Goal: Task Accomplishment & Management: Complete application form

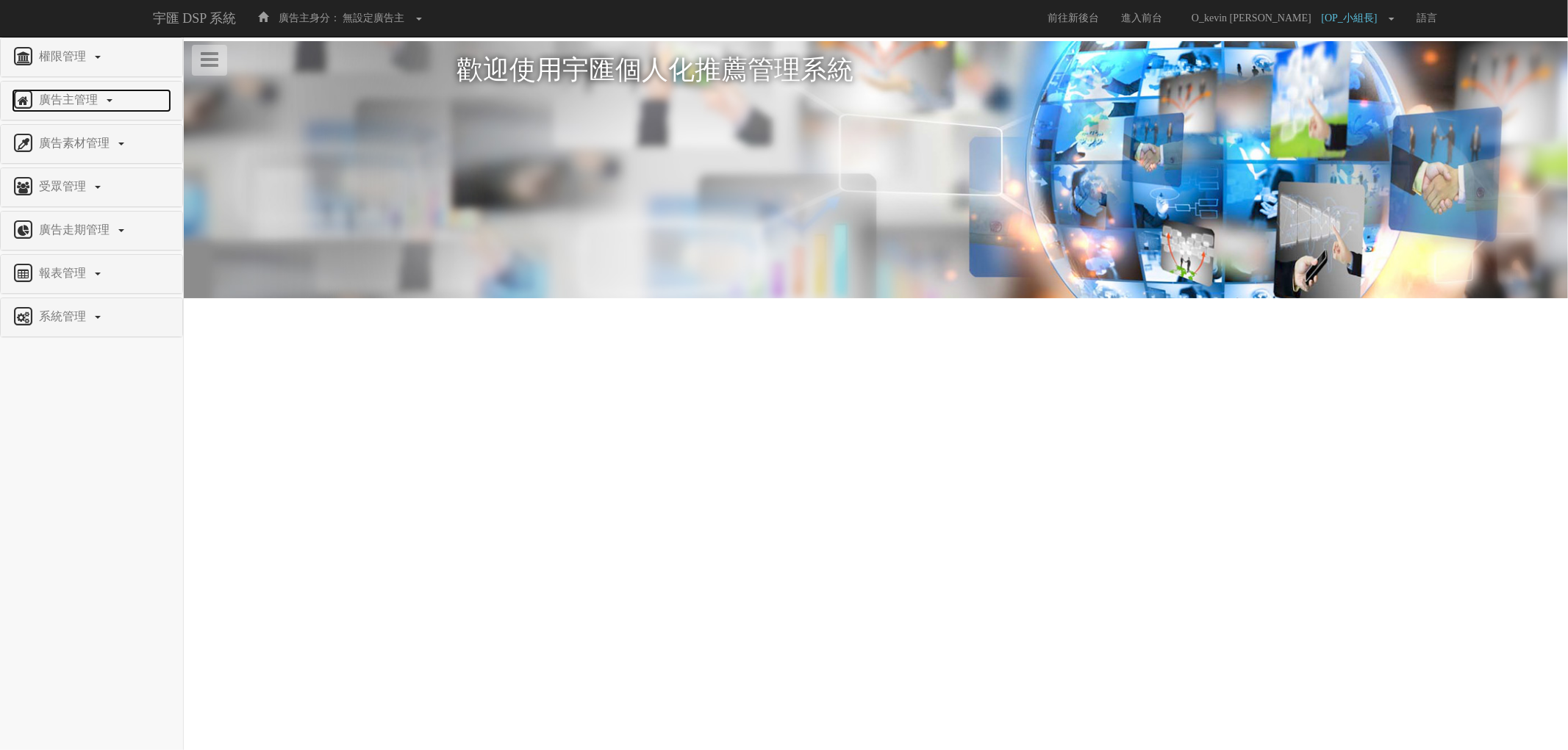
click at [81, 93] on span "廣告主管理" at bounding box center [70, 99] width 70 height 12
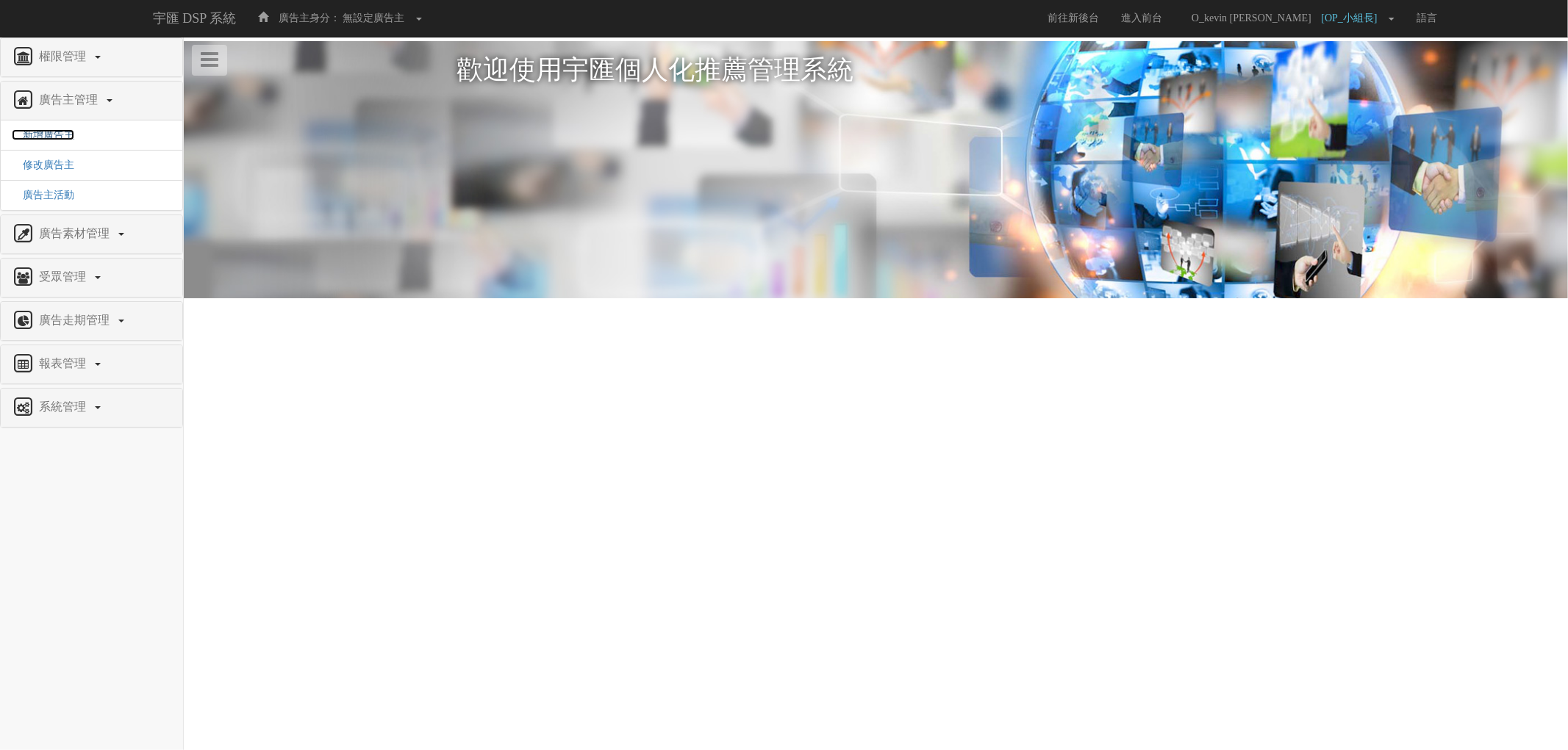
click at [49, 137] on span "新增廣告主" at bounding box center [43, 134] width 63 height 11
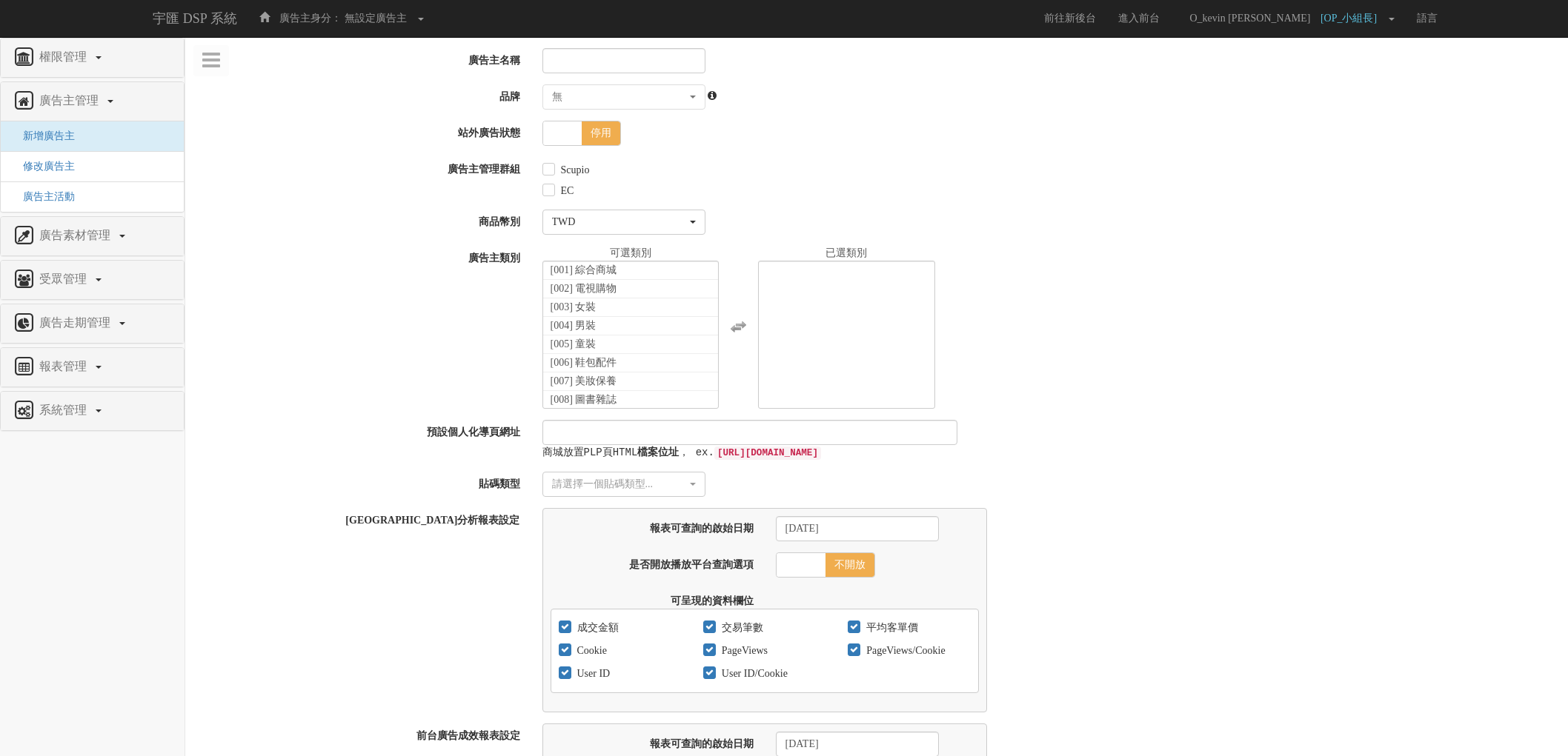
select select
click at [663, 67] on input "廣告主名稱" at bounding box center [624, 61] width 163 height 25
click at [62, 171] on span "修改廣告主" at bounding box center [43, 166] width 63 height 11
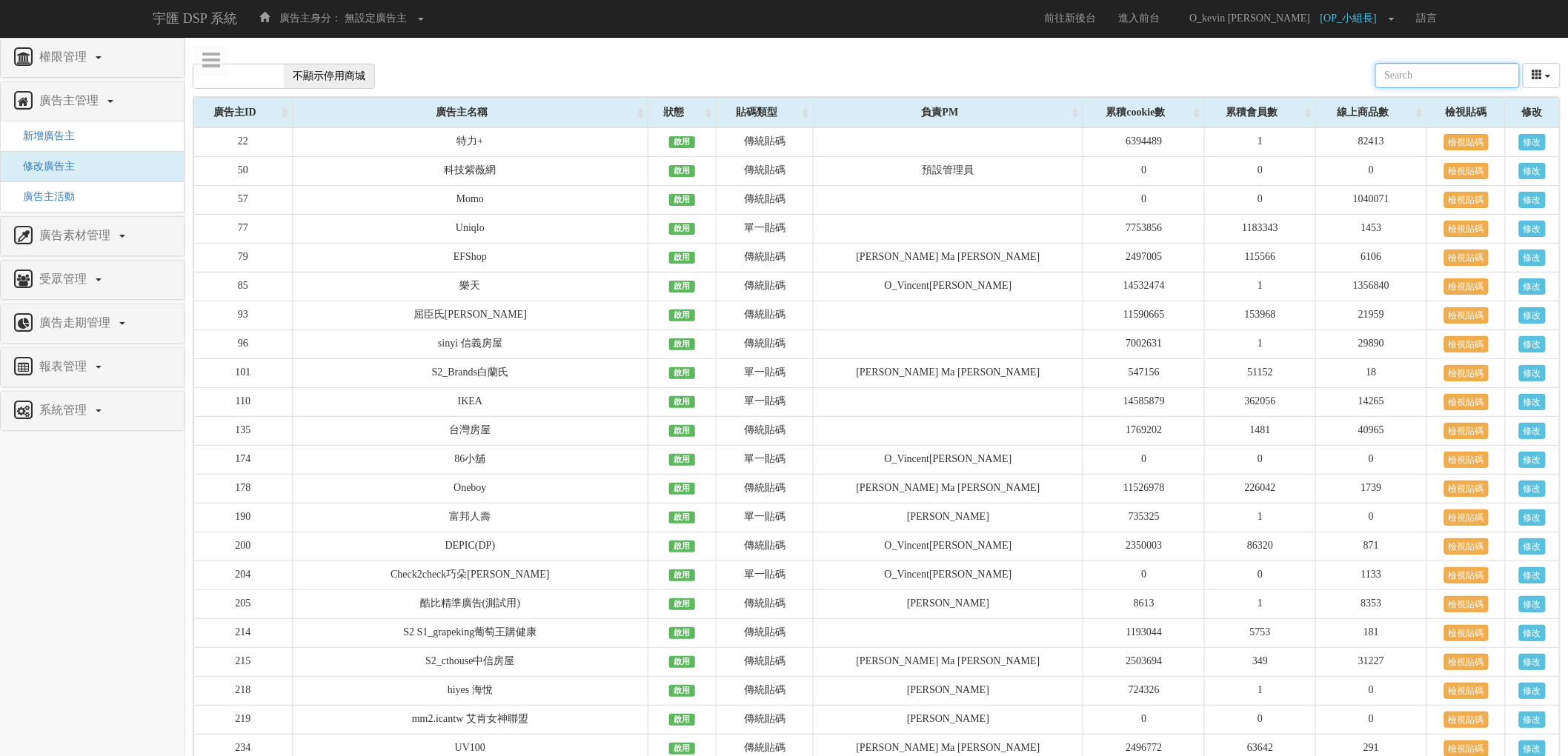
click at [1456, 72] on input "text" at bounding box center [1448, 76] width 144 height 25
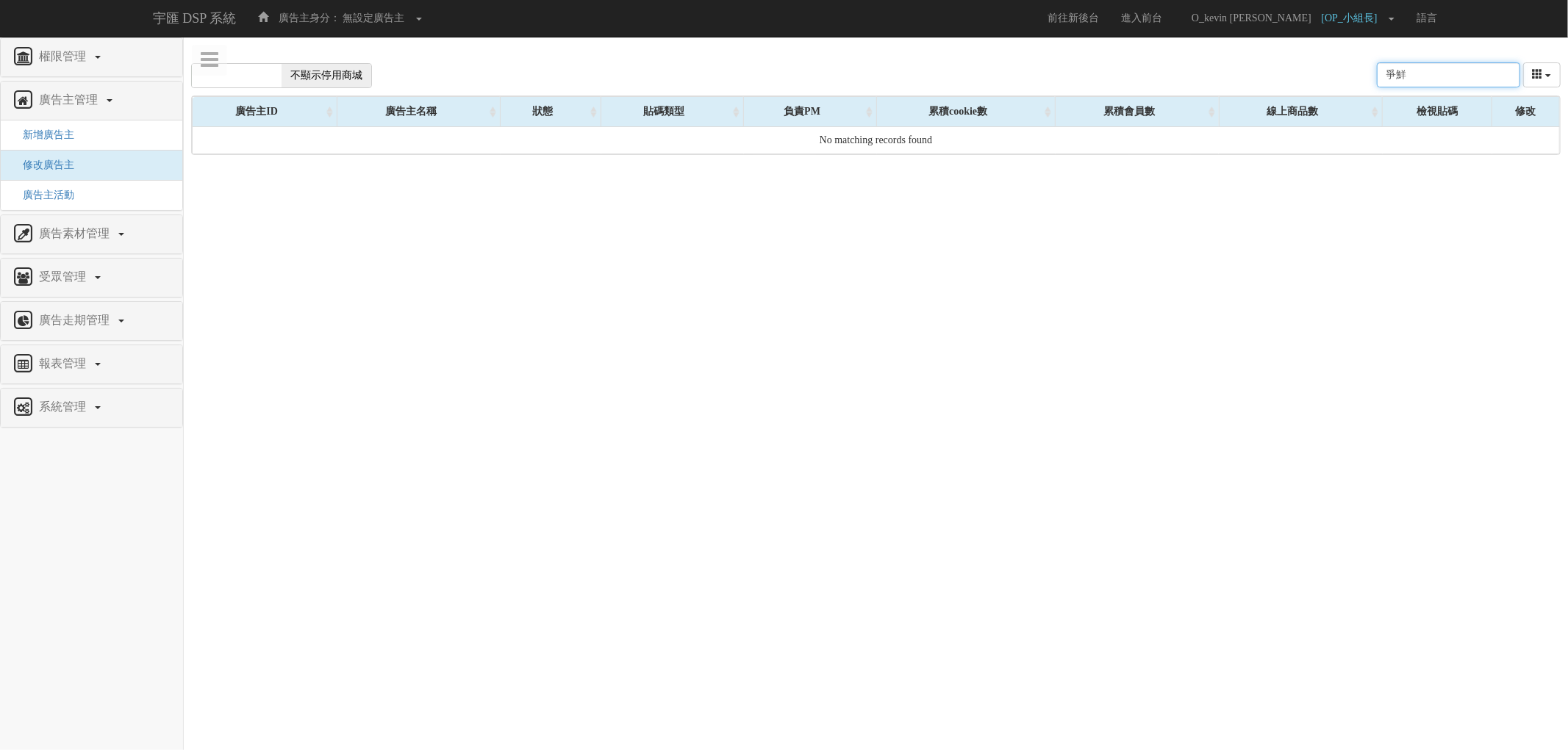
type input "爭鮮"
click at [349, 81] on span "不顯示停用商城" at bounding box center [326, 75] width 90 height 24
checkbox input "true"
click at [1473, 77] on input "爭鮮" at bounding box center [1448, 75] width 143 height 25
click at [1331, 50] on div "顯示停用商城 不顯示停用商城 廣告主ID 貼碼類型 負責PM 累積cookie數 累積會員數 線上商品數 爭鮮 Loading, please wait...…" at bounding box center [876, 105] width 1384 height 114
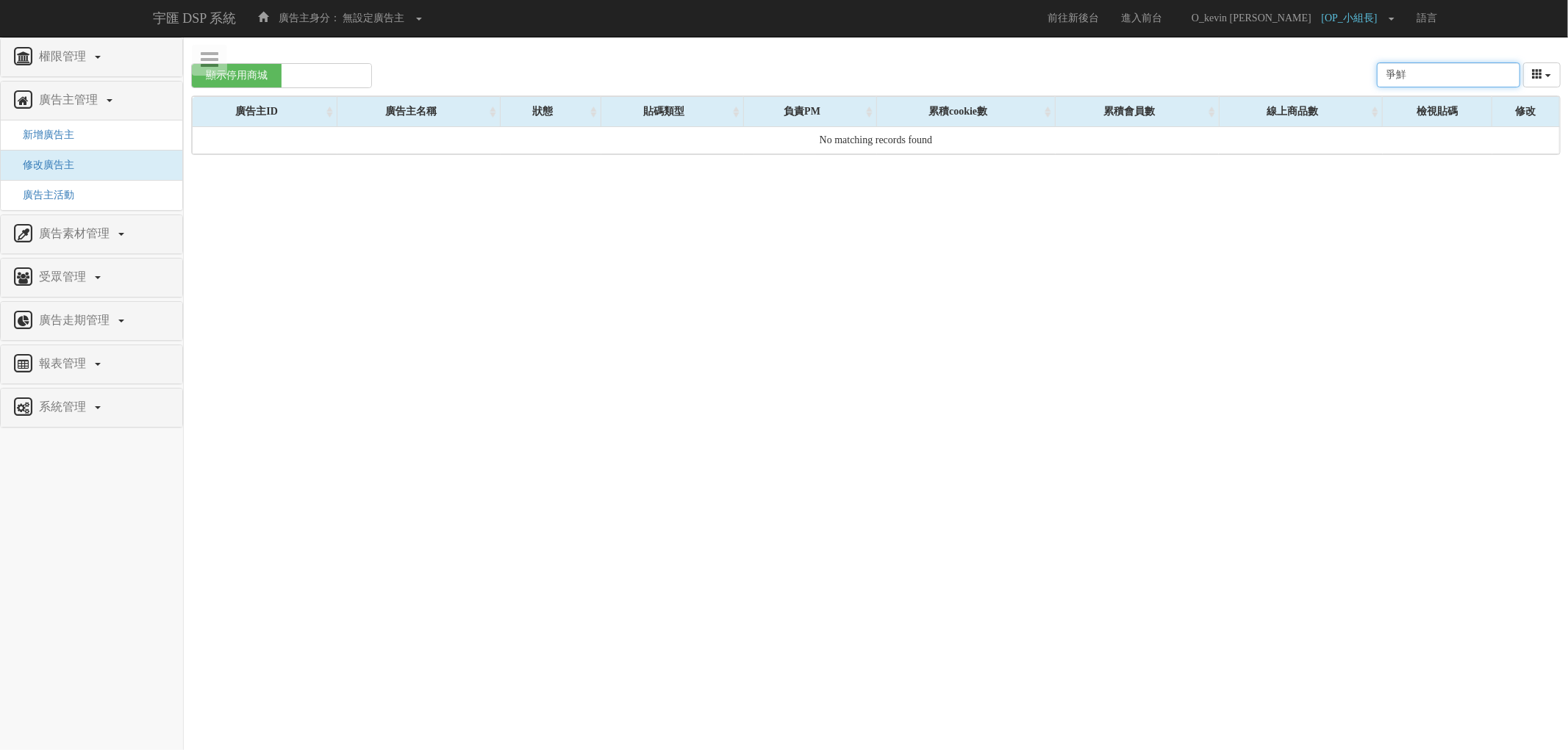
click at [1449, 68] on input "爭鮮" at bounding box center [1448, 75] width 143 height 25
click at [1449, 69] on input "爭鮮" at bounding box center [1448, 75] width 143 height 25
click at [672, 177] on html "宇匯 DSP 系統 廣告主身分： 無設定廣告主 無設定廣告主 [001] CoreTeam測試用1 [002] CoreTeam測試用2-LineApp [0…" at bounding box center [784, 88] width 1568 height 177
click at [61, 133] on span "新增廣告主" at bounding box center [43, 134] width 63 height 11
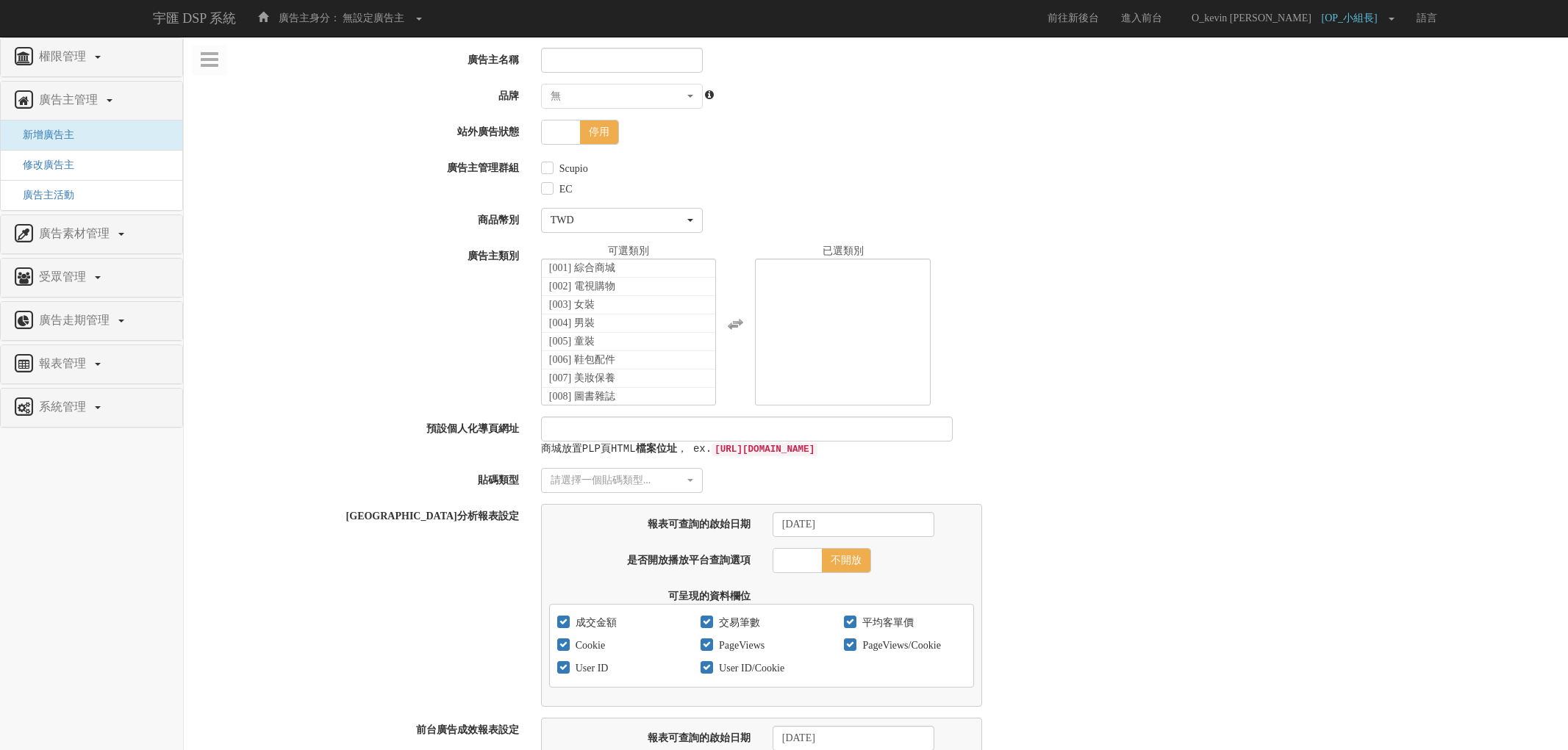
select select
click at [626, 63] on input "廣告主名稱" at bounding box center [618, 60] width 161 height 25
type input "周"
paste input "爭鮮_御群"
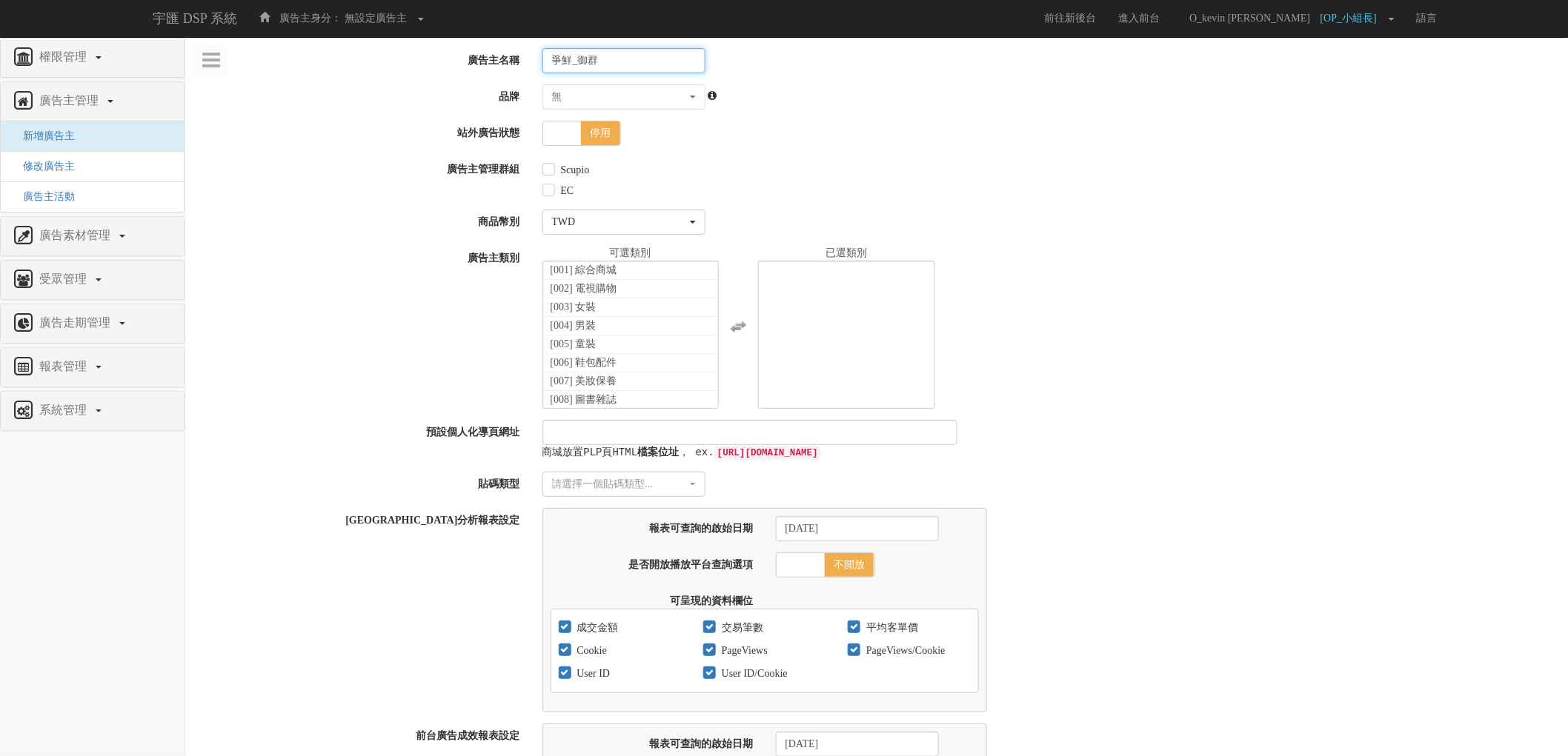
type input "爭鮮_御群"
click at [578, 172] on label "Scupio" at bounding box center [573, 170] width 33 height 15
click at [552, 172] on input "Scupio" at bounding box center [547, 170] width 10 height 10
checkbox input "true"
click at [565, 193] on label "EC" at bounding box center [565, 191] width 17 height 15
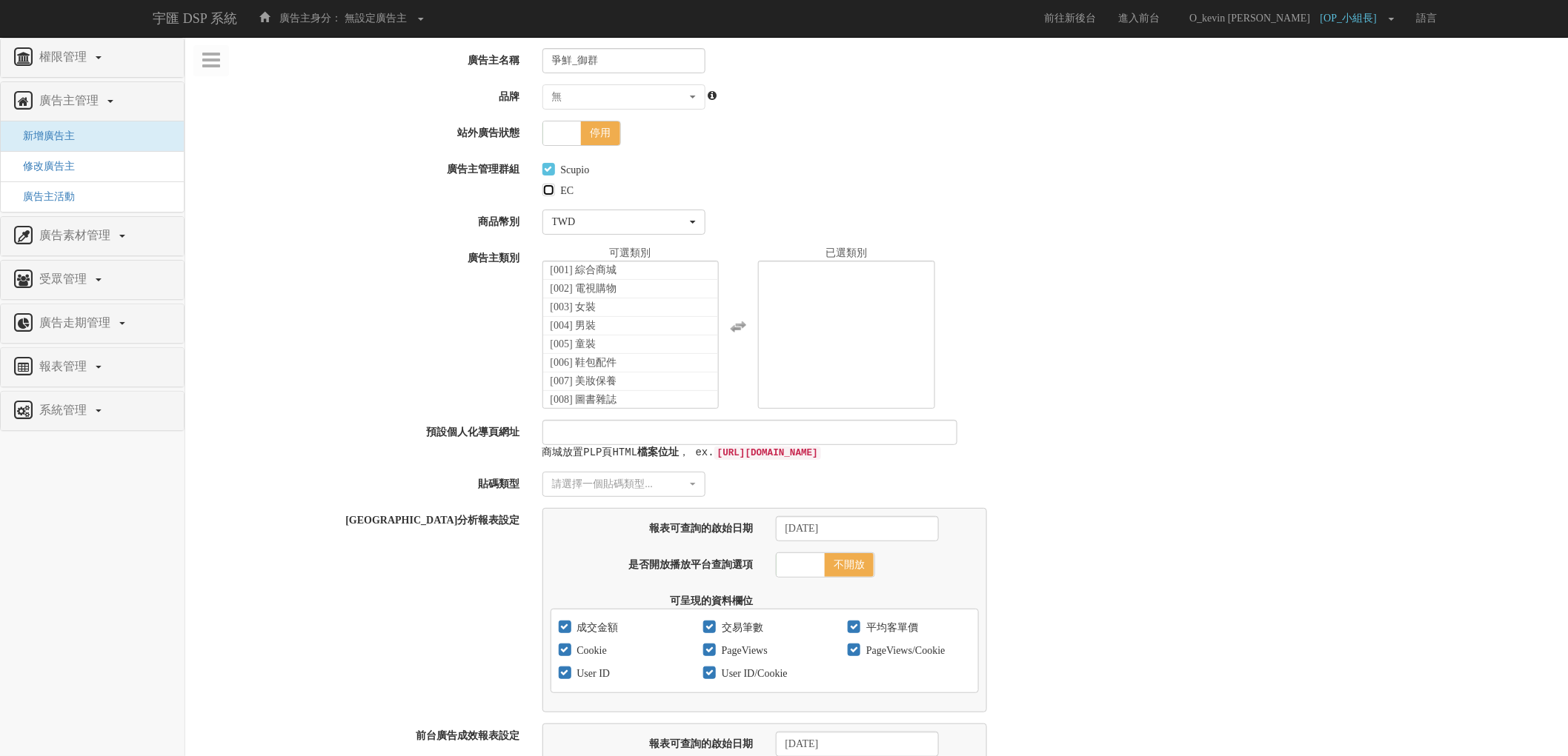
click at [552, 193] on input "EC" at bounding box center [547, 191] width 10 height 10
checkbox input "true"
click at [631, 314] on li "[012] 生鮮食材" at bounding box center [631, 313] width 176 height 18
select select "12"
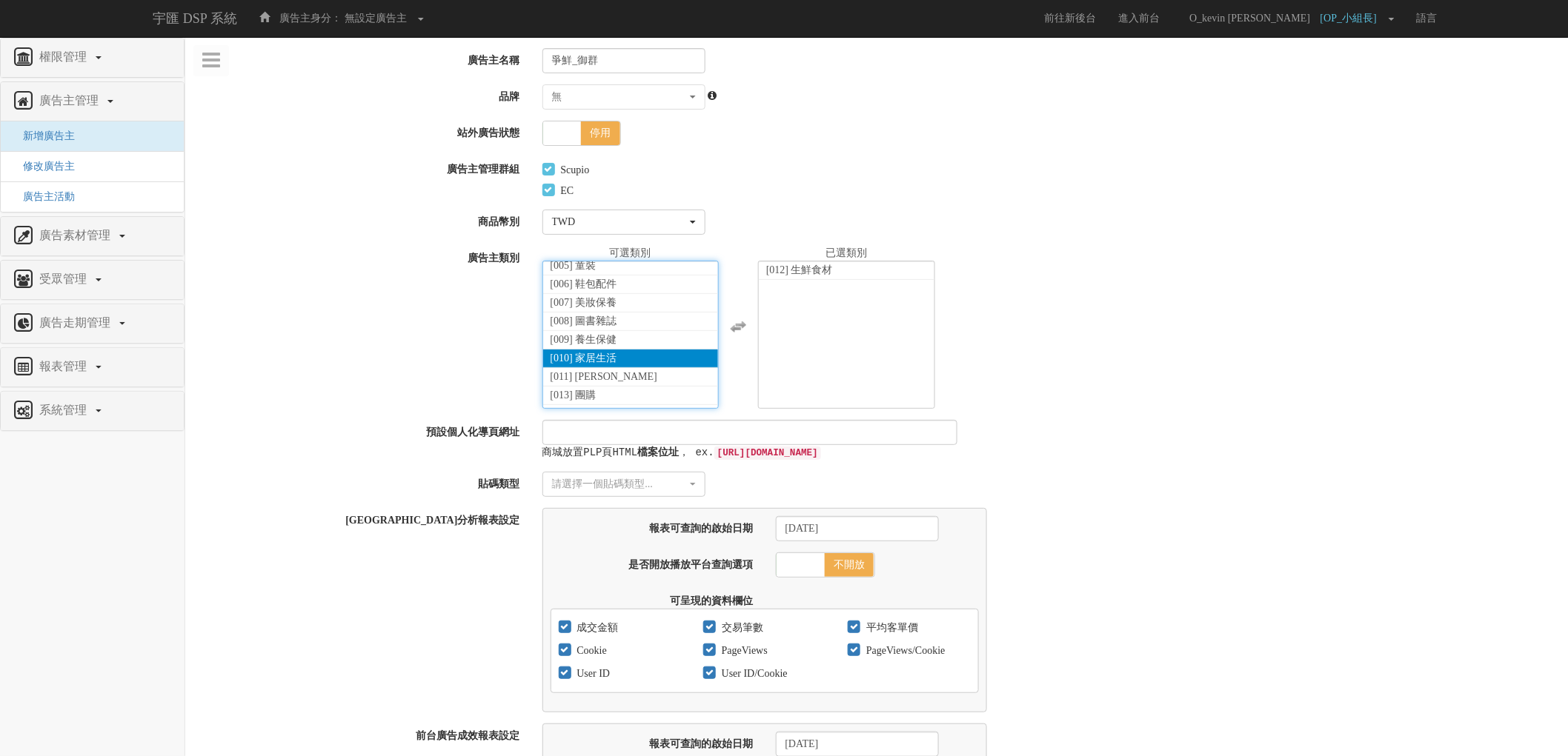
scroll to position [0, 0]
click at [1062, 350] on div "[001] 綜合商城 [002] 電視購物 [003] 女裝 [004] 男裝 [005] 童裝 [006] 鞋包配件 [007] 美妝保養 [008] 圖書…" at bounding box center [1050, 327] width 1038 height 163
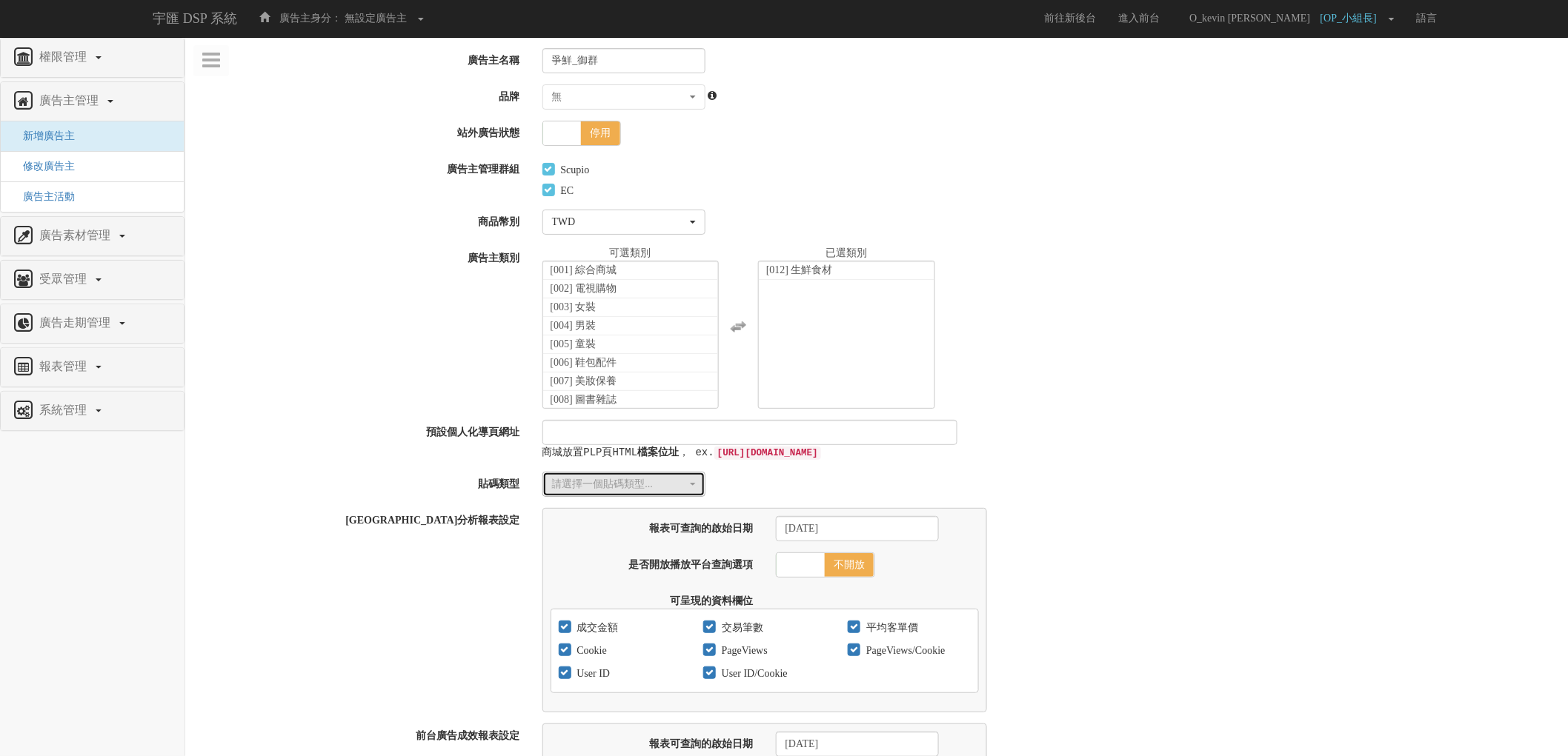
click at [670, 478] on div "請選擇一個貼碼類型..." at bounding box center [619, 484] width 135 height 15
click at [609, 534] on link "傳統貼碼" at bounding box center [624, 532] width 162 height 19
select select "Traditional_Complicate"
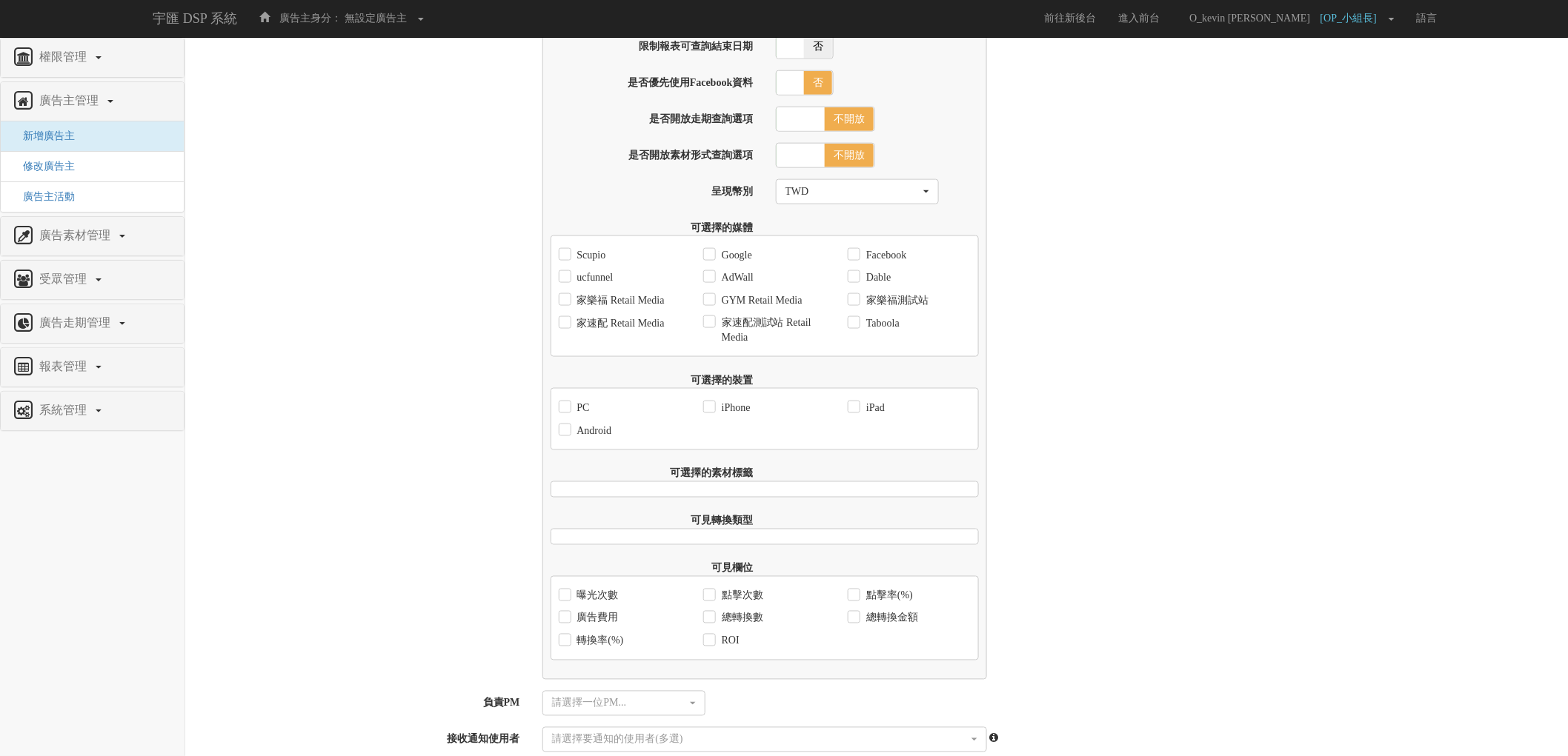
scroll to position [741, 0]
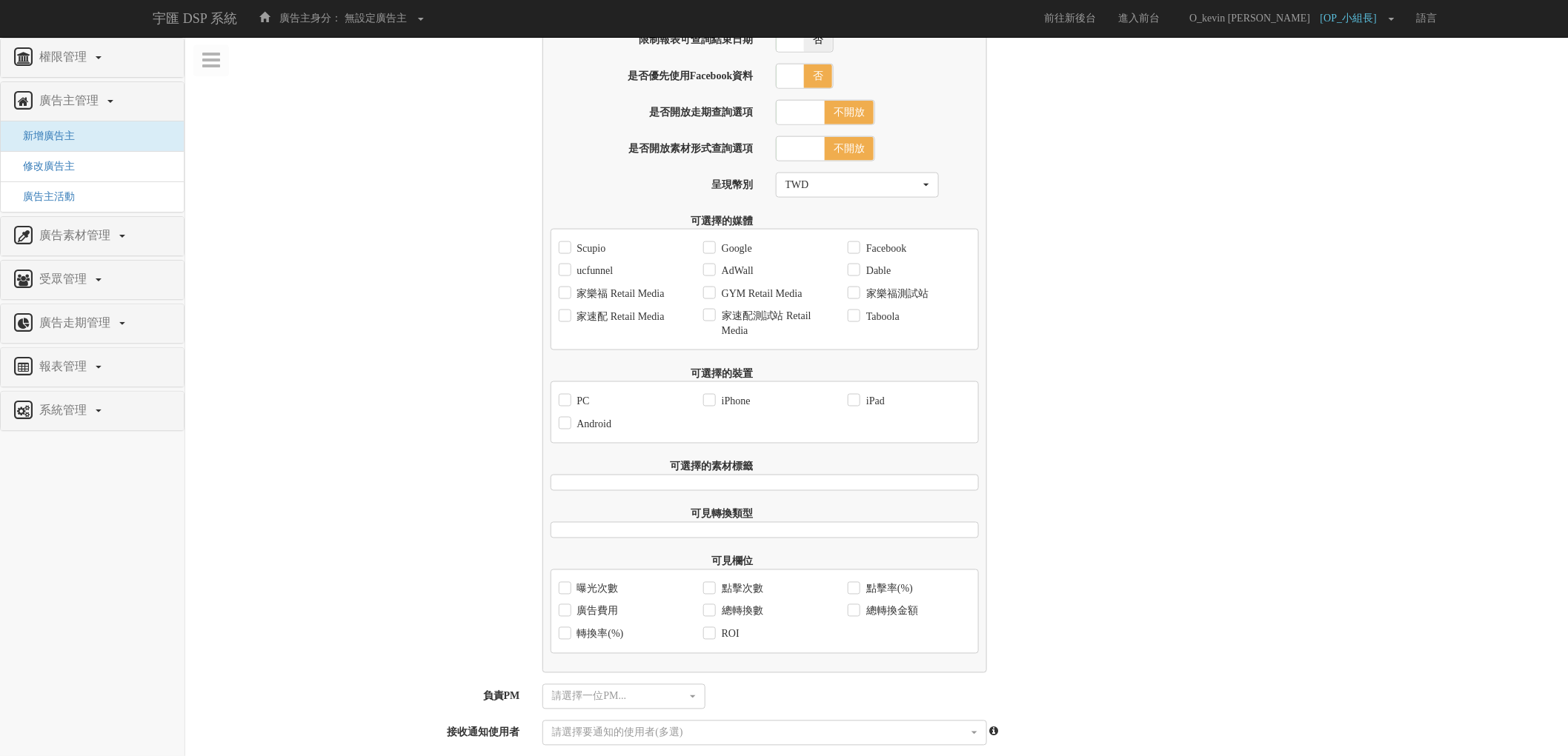
click at [605, 257] on label "Scupio" at bounding box center [589, 249] width 33 height 15
click at [568, 253] on input "Scupio" at bounding box center [563, 248] width 10 height 10
checkbox input "true"
drag, startPoint x: 606, startPoint y: 287, endPoint x: 631, endPoint y: 280, distance: 26.0
click at [606, 283] on div "ucfunnel" at bounding box center [586, 272] width 55 height 23
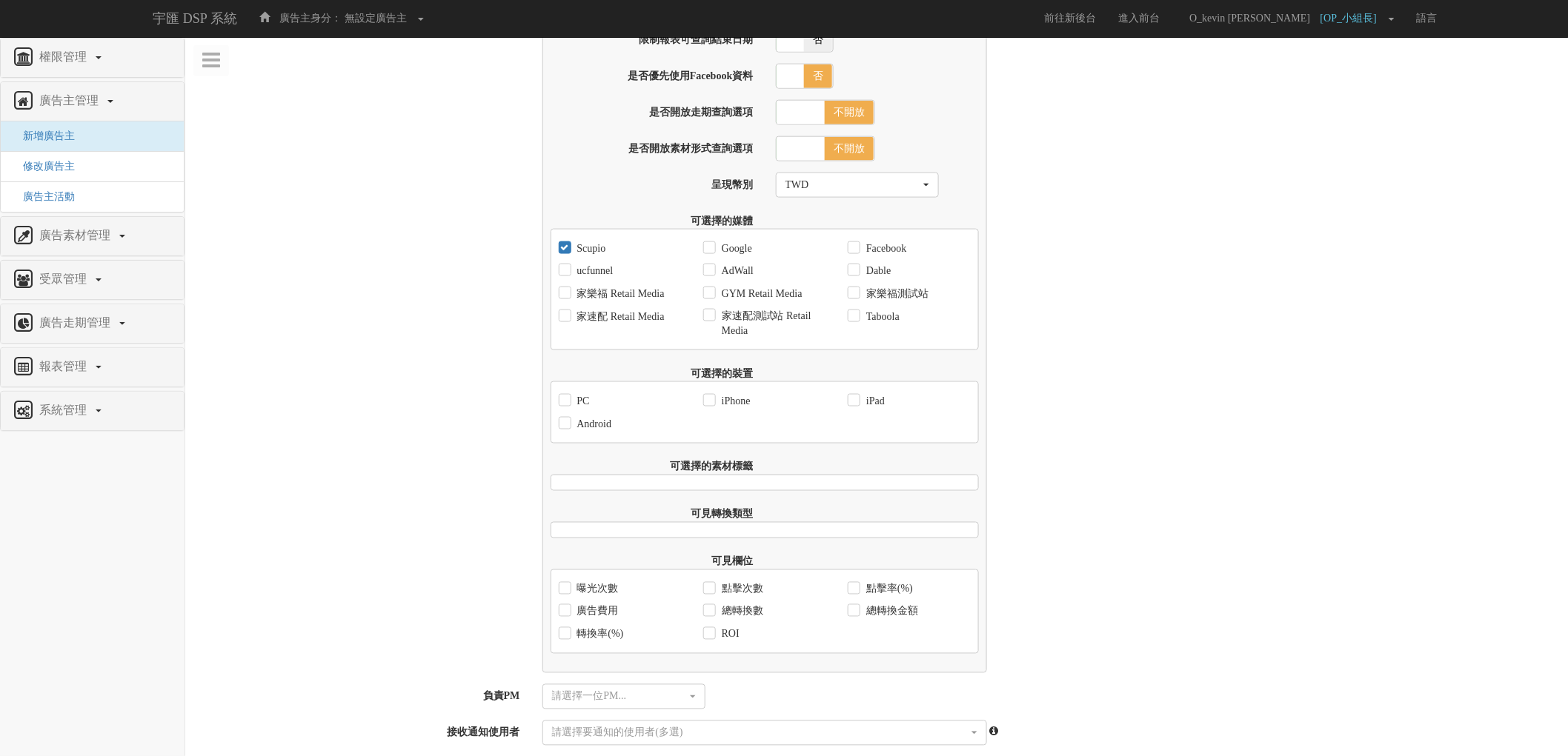
click at [718, 257] on label "Google" at bounding box center [735, 249] width 34 height 15
click at [704, 253] on input "Google" at bounding box center [708, 248] width 10 height 10
checkbox input "true"
click at [719, 279] on label "AdWall" at bounding box center [736, 271] width 35 height 15
click at [713, 276] on input "AdWall" at bounding box center [708, 271] width 10 height 10
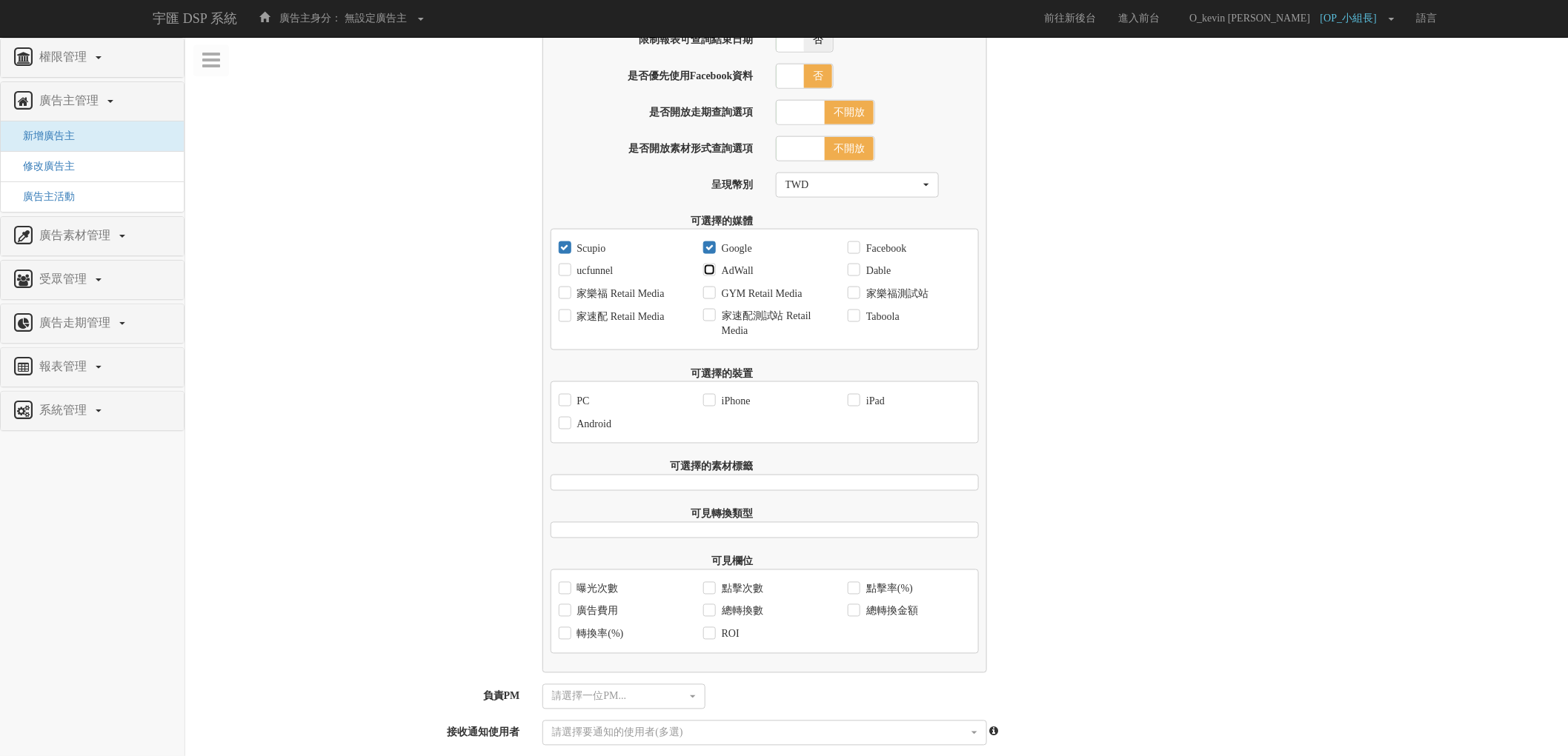
checkbox input "true"
click at [578, 279] on label "ucfunnel" at bounding box center [594, 271] width 40 height 15
click at [568, 276] on input "ucfunnel" at bounding box center [563, 271] width 10 height 10
checkbox input "true"
click at [871, 256] on label "Facebook" at bounding box center [885, 249] width 44 height 15
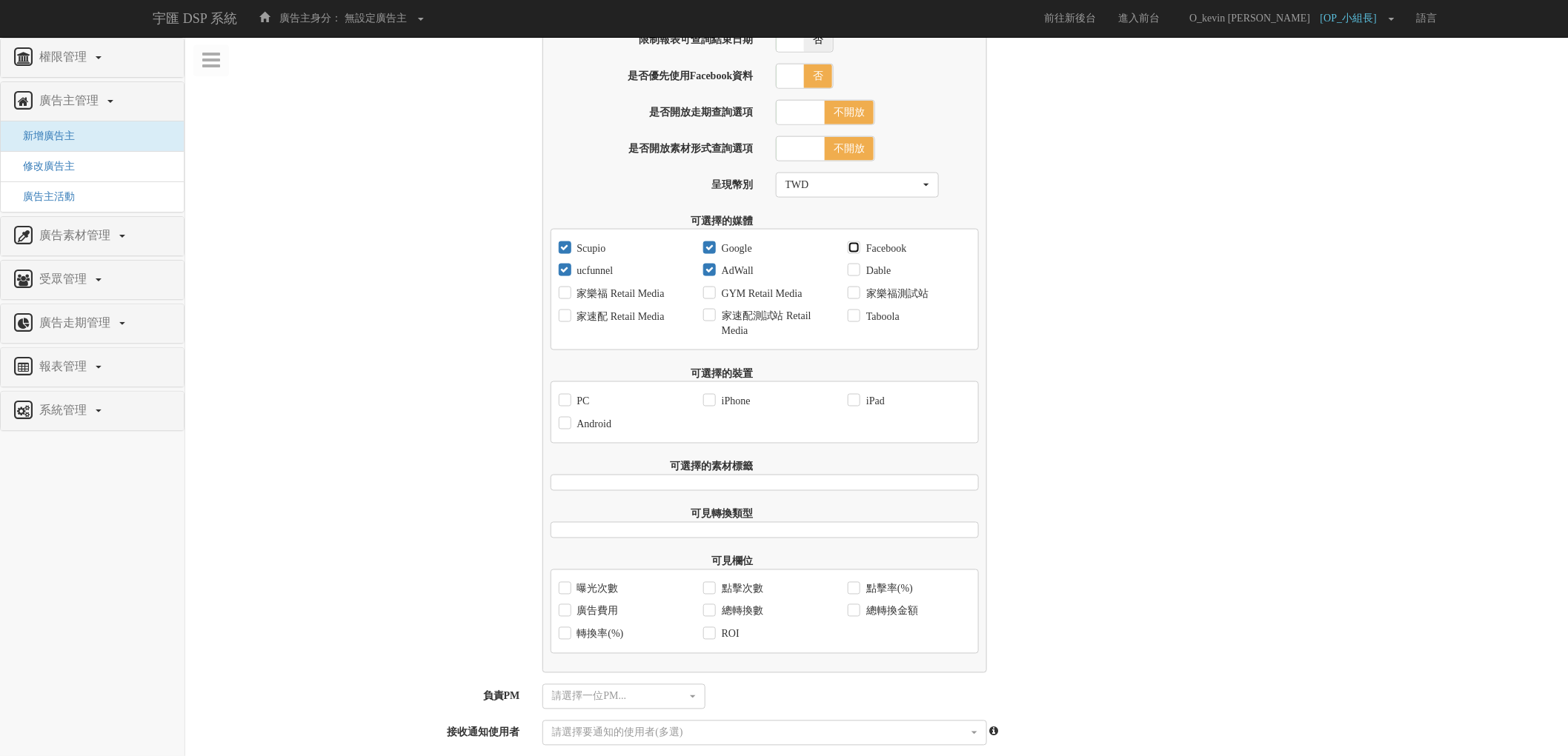
click at [857, 253] on input "Facebook" at bounding box center [852, 248] width 10 height 10
checkbox input "true"
click at [880, 277] on label "Dable" at bounding box center [877, 271] width 28 height 15
click at [857, 276] on input "Dable" at bounding box center [852, 271] width 10 height 10
checkbox input "true"
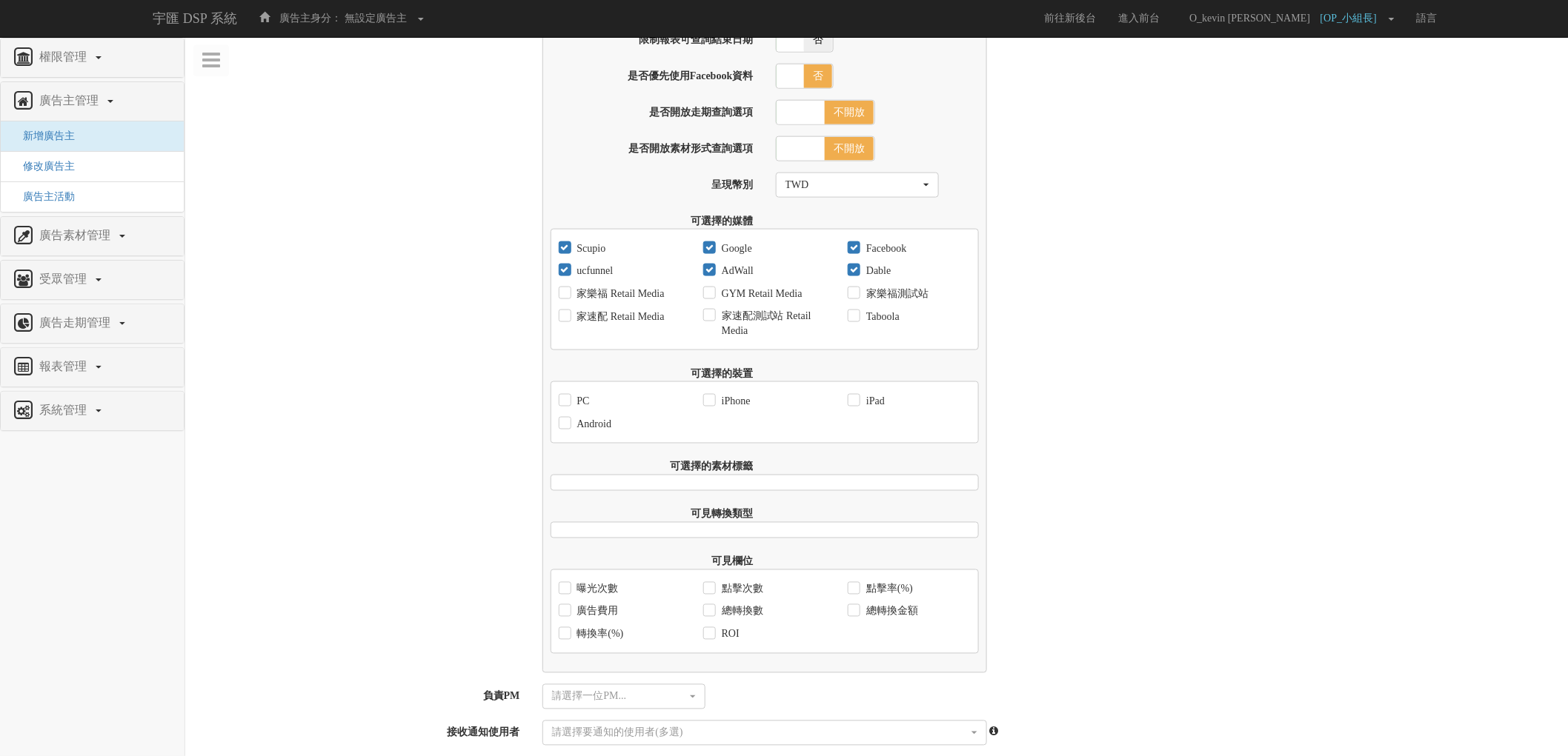
click at [887, 324] on label "Taboola" at bounding box center [881, 316] width 37 height 15
click at [857, 322] on input "Taboola" at bounding box center [852, 316] width 10 height 10
checkbox input "true"
click at [573, 409] on label "PC" at bounding box center [581, 401] width 17 height 15
click at [568, 406] on input "PC" at bounding box center [563, 401] width 10 height 10
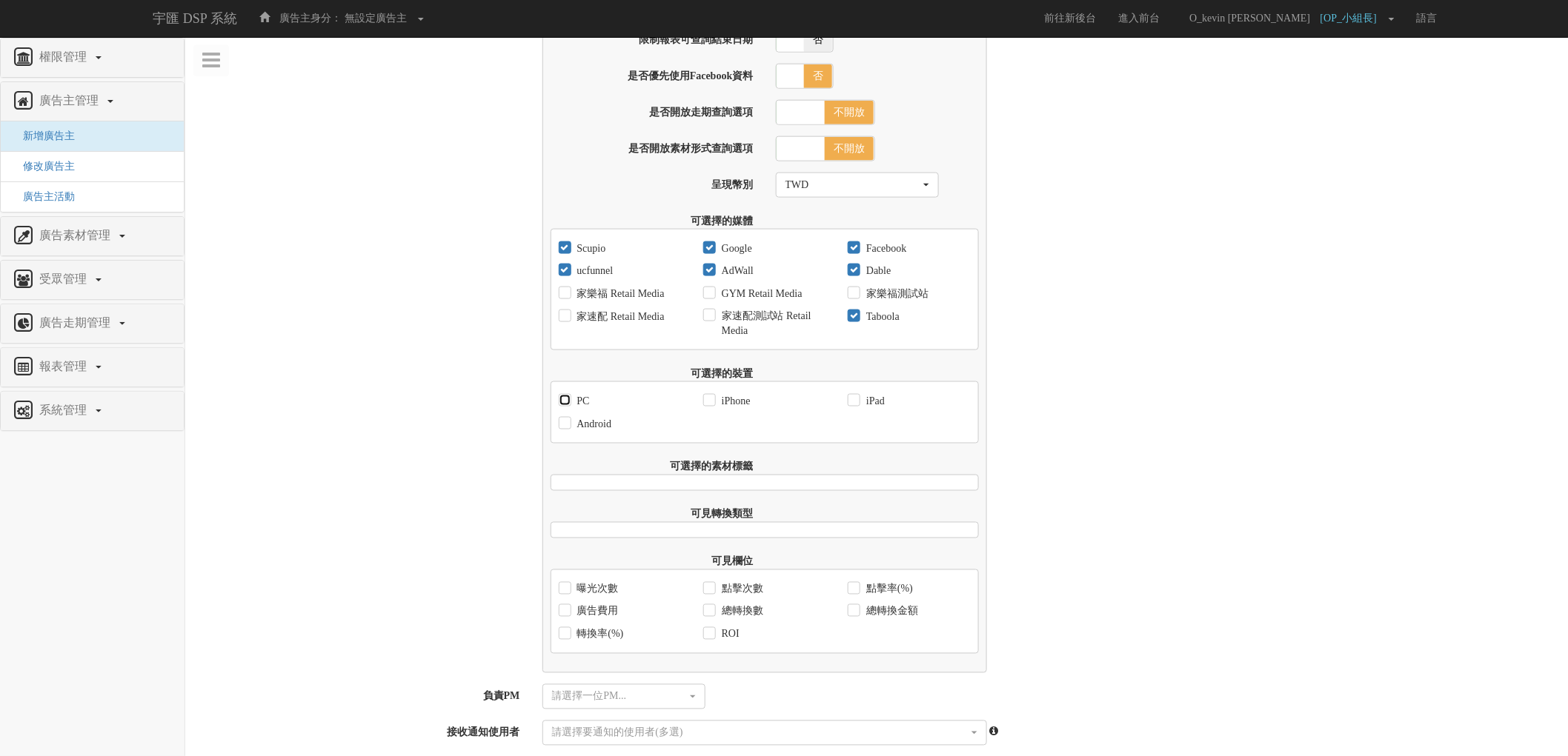
checkbox input "true"
drag, startPoint x: 576, startPoint y: 431, endPoint x: 724, endPoint y: 432, distance: 148.0
click at [583, 432] on label "Android" at bounding box center [593, 424] width 39 height 15
click at [735, 409] on label "iPhone" at bounding box center [734, 401] width 33 height 15
click at [713, 406] on input "iPhone" at bounding box center [708, 401] width 10 height 10
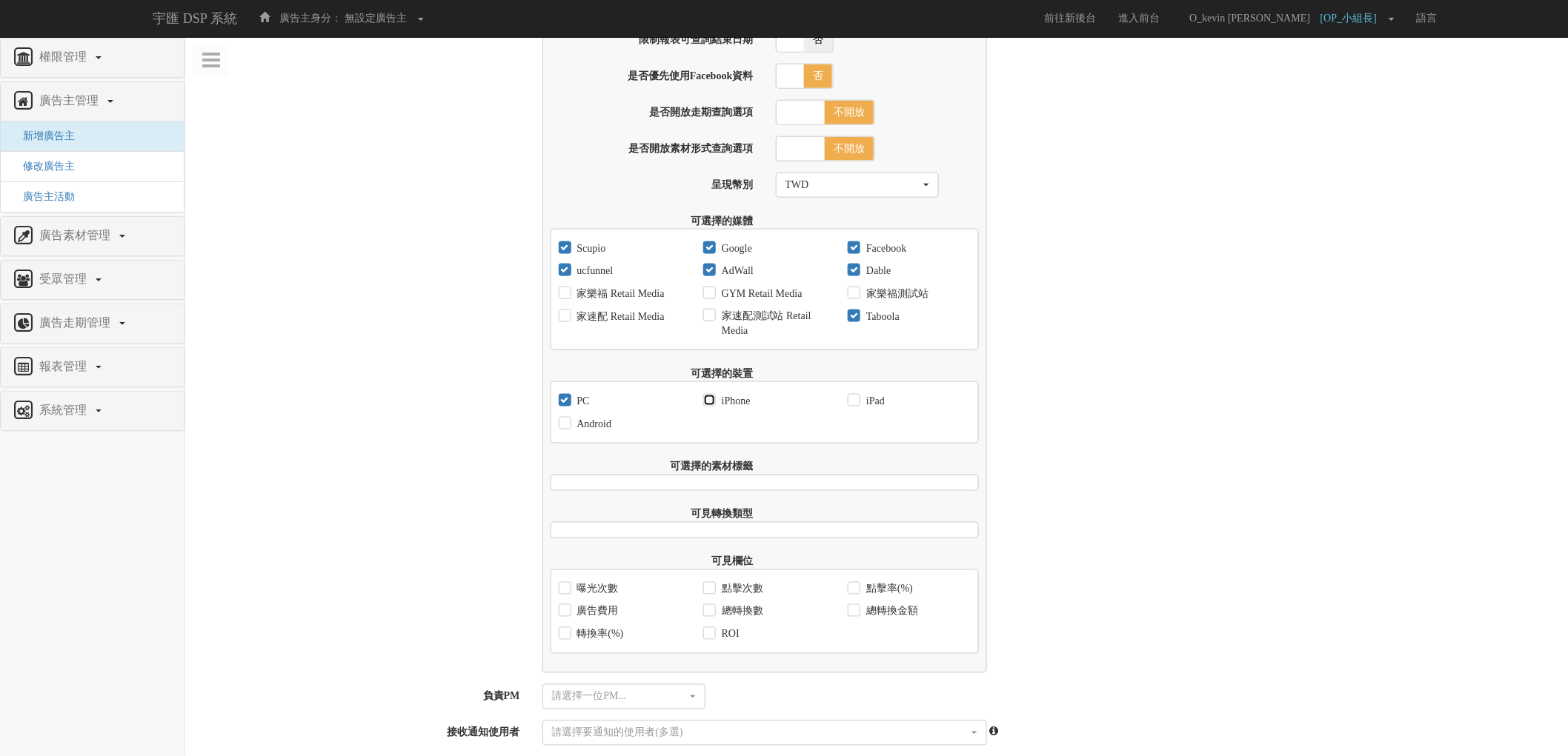
checkbox input "true"
click at [624, 436] on div "Android" at bounding box center [620, 424] width 144 height 23
click at [609, 432] on label "Android" at bounding box center [593, 424] width 39 height 15
click at [568, 429] on input "Android" at bounding box center [563, 424] width 10 height 10
checkbox input "true"
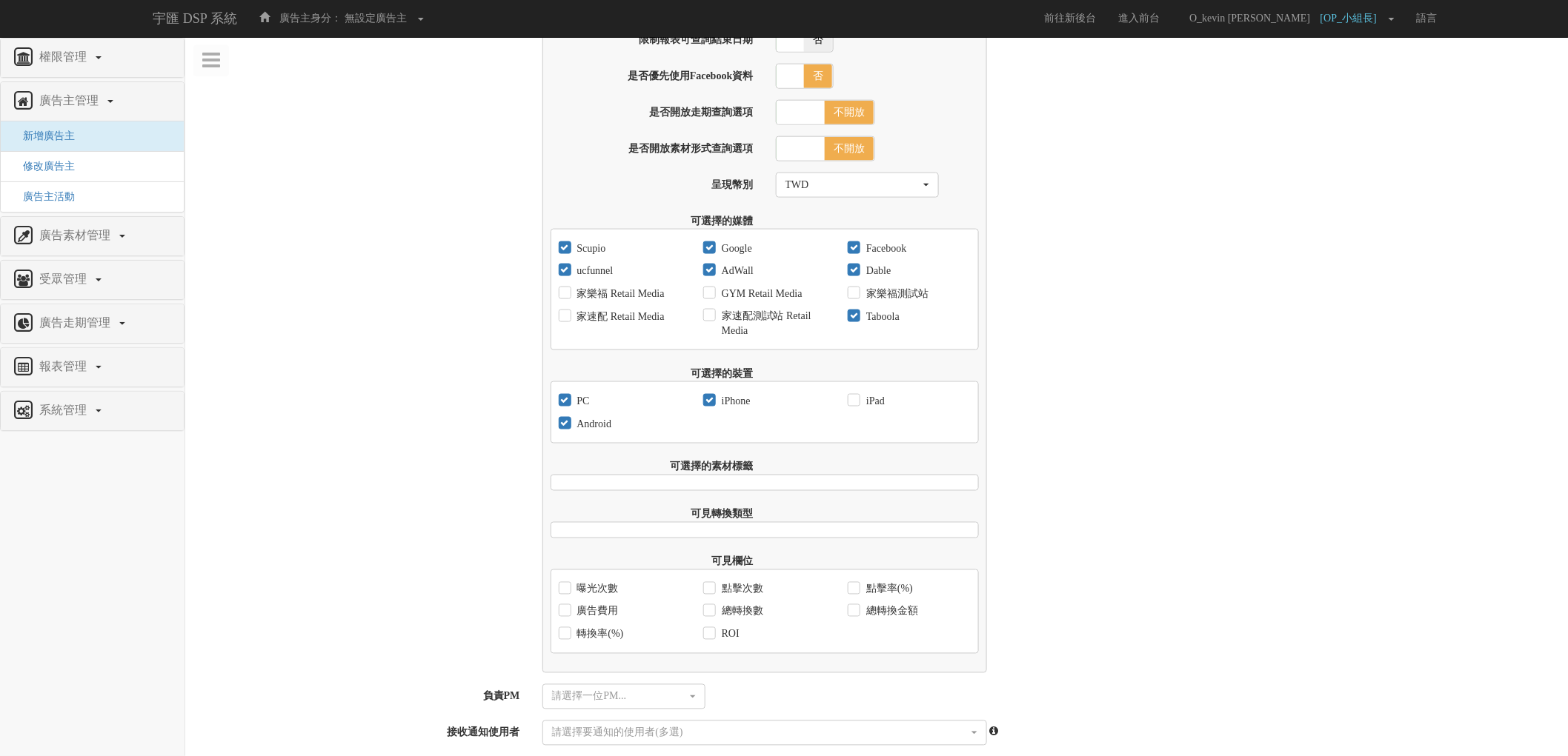
click at [870, 409] on label "iPad" at bounding box center [873, 401] width 22 height 15
click at [857, 406] on input "iPad" at bounding box center [852, 401] width 10 height 10
checkbox input "true"
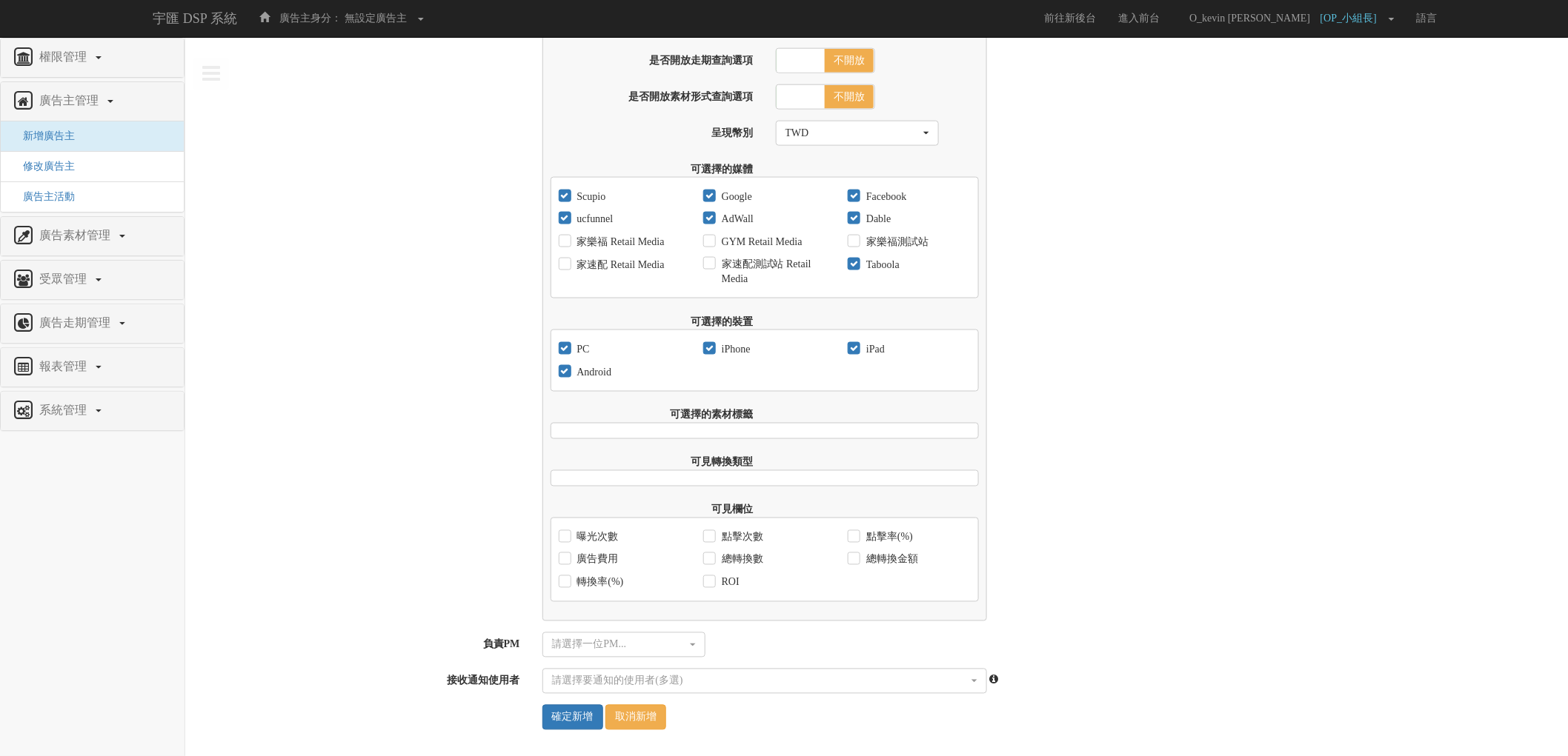
click at [609, 532] on label "曝光次數" at bounding box center [595, 537] width 45 height 15
click at [568, 533] on input "曝光次數" at bounding box center [563, 537] width 10 height 10
checkbox input "true"
click at [606, 559] on label "廣告費用" at bounding box center [595, 560] width 45 height 15
click at [568, 559] on input "廣告費用" at bounding box center [563, 560] width 10 height 10
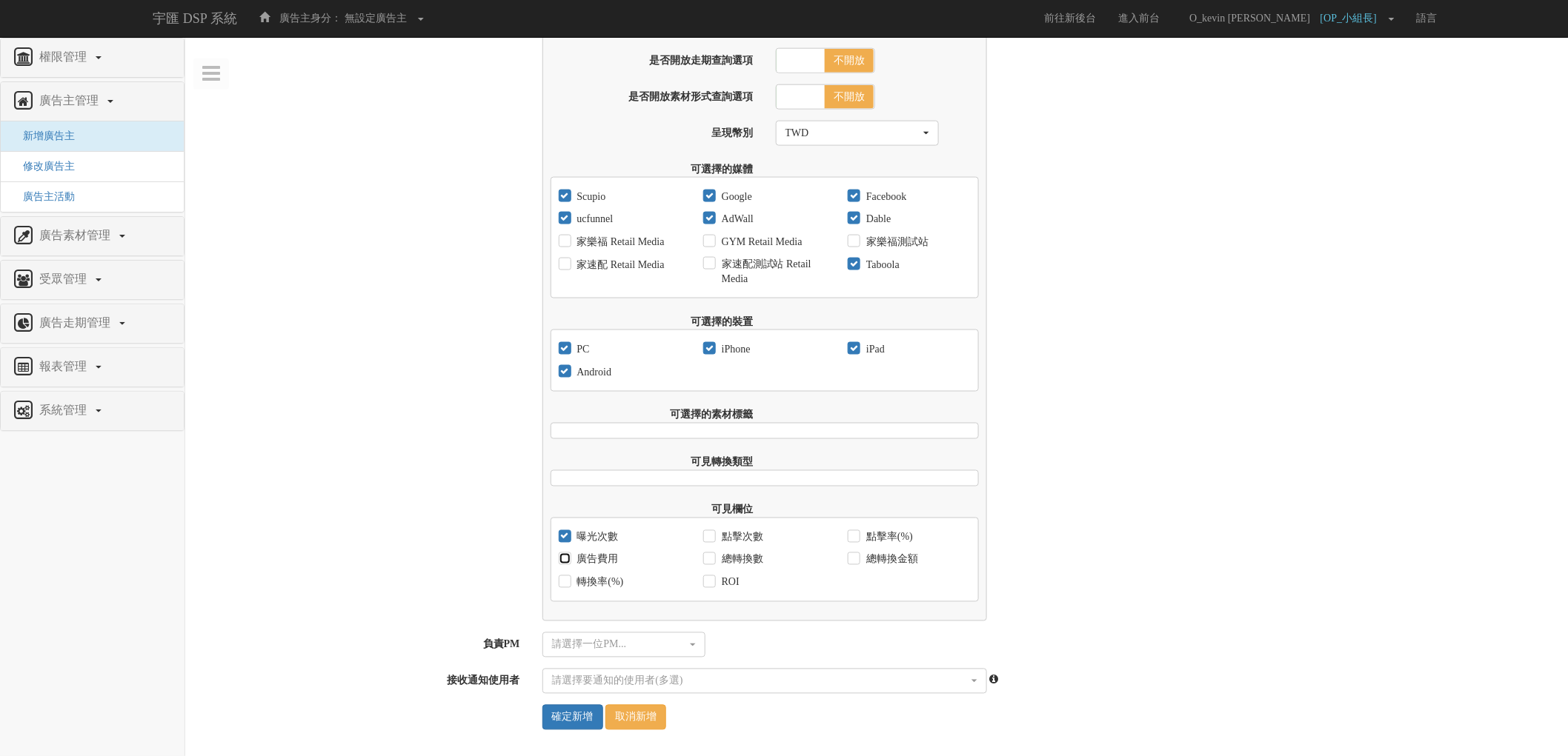
checkbox input "true"
click at [601, 580] on label "轉換率(%)" at bounding box center [598, 583] width 50 height 15
click at [568, 580] on input "轉換率(%)" at bounding box center [563, 582] width 10 height 10
checkbox input "true"
drag, startPoint x: 734, startPoint y: 579, endPoint x: 735, endPoint y: 559, distance: 20.0
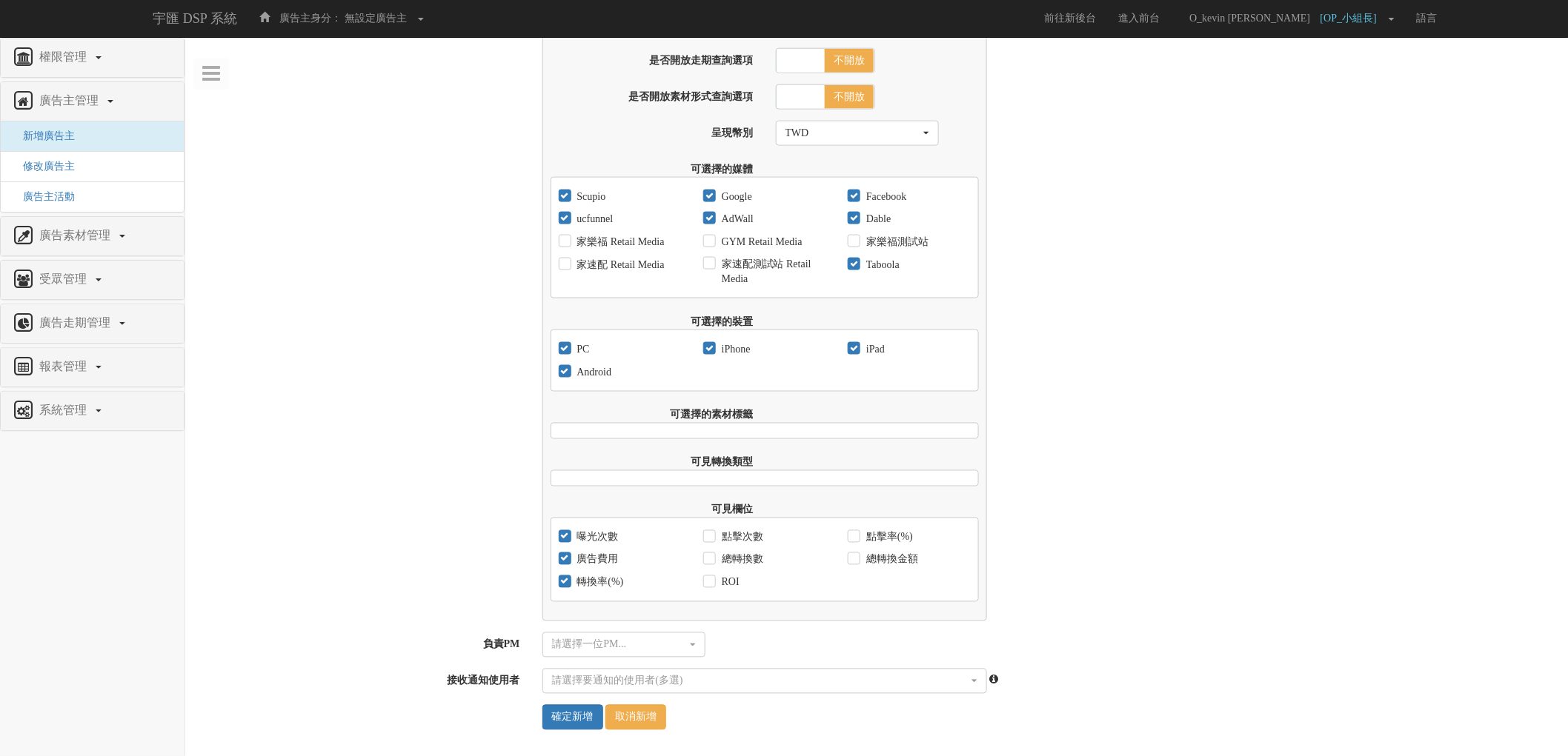
click at [735, 577] on label "ROI" at bounding box center [729, 583] width 21 height 15
click at [713, 578] on input "ROI" at bounding box center [708, 582] width 10 height 10
checkbox input "true"
drag, startPoint x: 735, startPoint y: 558, endPoint x: 735, endPoint y: 540, distance: 18.0
click at [735, 556] on label "總轉換數" at bounding box center [740, 560] width 45 height 15
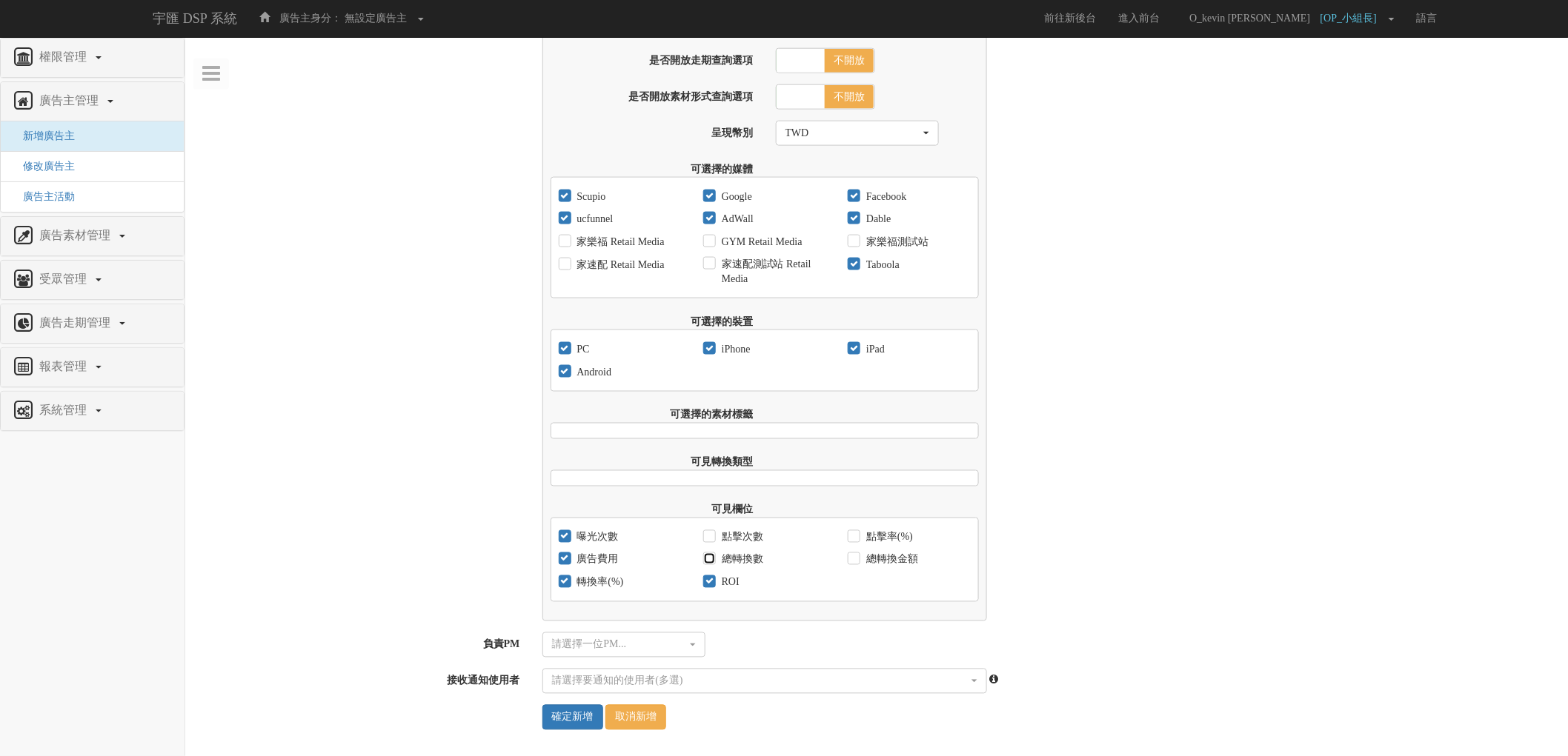
click at [713, 556] on input "總轉換數" at bounding box center [708, 560] width 10 height 10
checkbox input "true"
drag, startPoint x: 736, startPoint y: 534, endPoint x: 821, endPoint y: 530, distance: 85.1
click at [736, 534] on label "點擊次數" at bounding box center [740, 537] width 45 height 15
click at [713, 534] on input "點擊次數" at bounding box center [708, 537] width 10 height 10
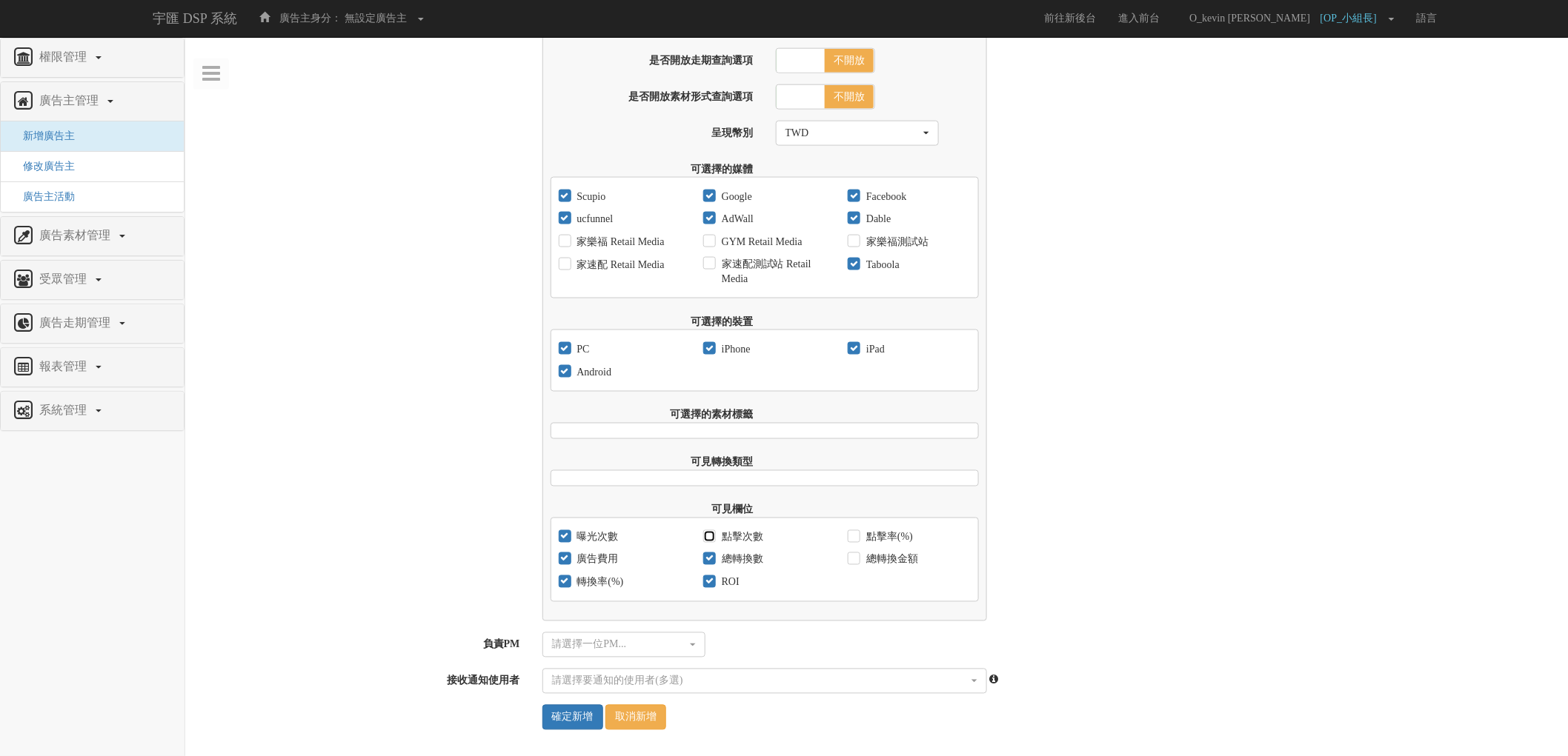
checkbox input "true"
click at [863, 530] on label "點擊率(%)" at bounding box center [887, 537] width 50 height 15
click at [857, 533] on input "點擊率(%)" at bounding box center [852, 537] width 10 height 10
checkbox input "true"
click at [868, 556] on label "總轉換金額" at bounding box center [890, 560] width 55 height 15
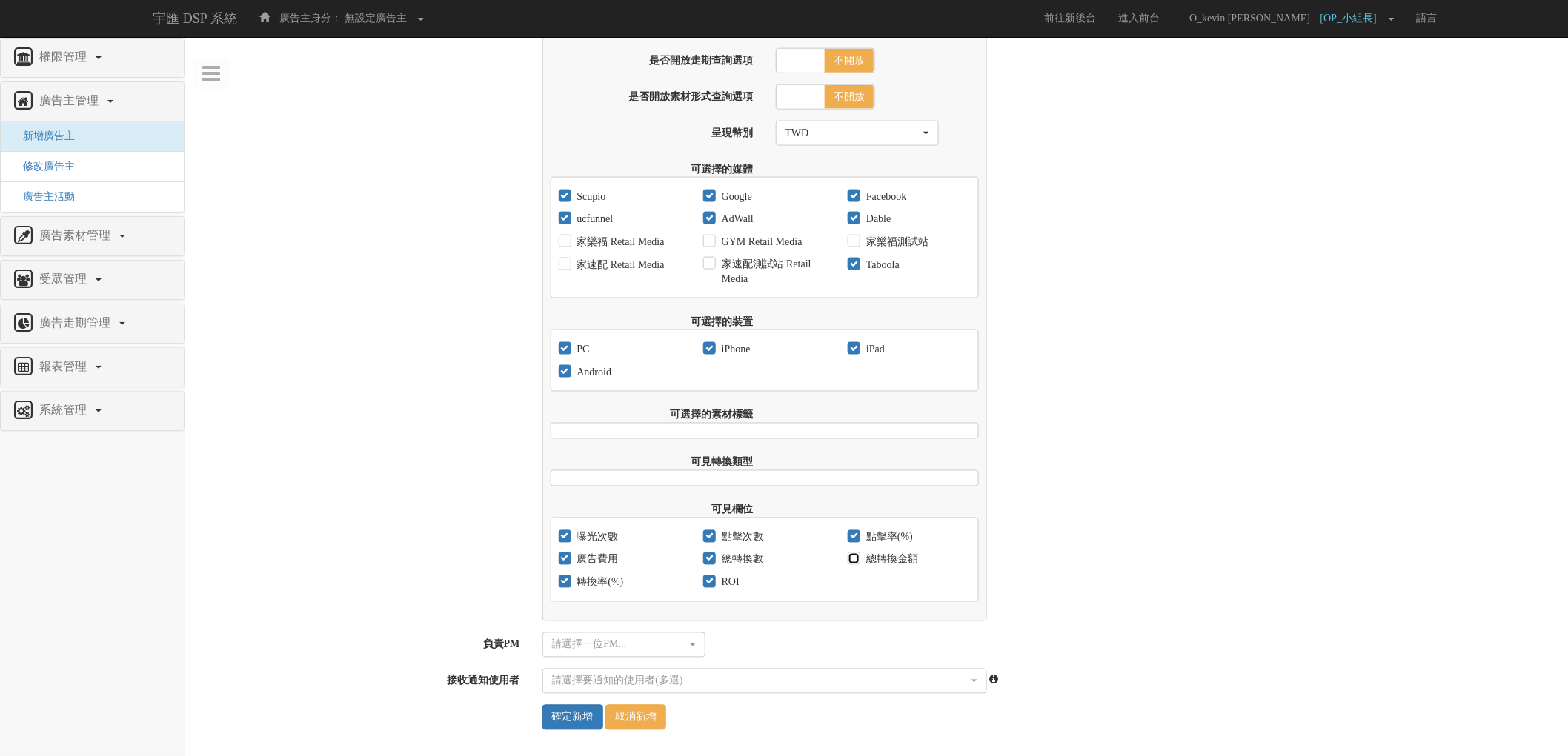
click at [857, 556] on input "總轉換金額" at bounding box center [852, 560] width 10 height 10
checkbox input "true"
click at [662, 645] on div "請選擇一位PM..." at bounding box center [619, 645] width 135 height 15
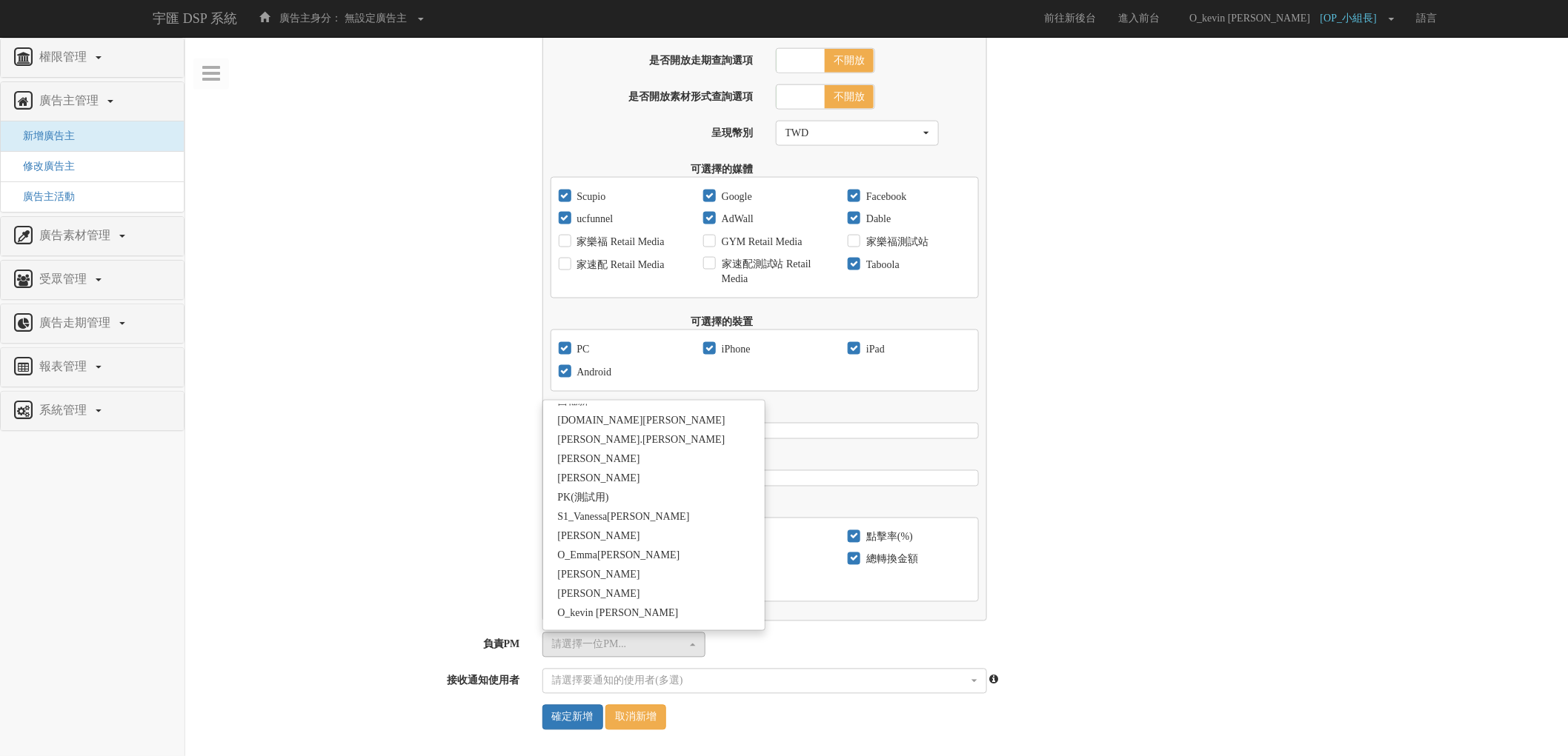
scroll to position [576, 0]
click at [648, 532] on link "O_kevin [PERSON_NAME]" at bounding box center [654, 532] width 222 height 19
select select "4370cfb7-bc11-4f13-8f82-c305b7b35942"
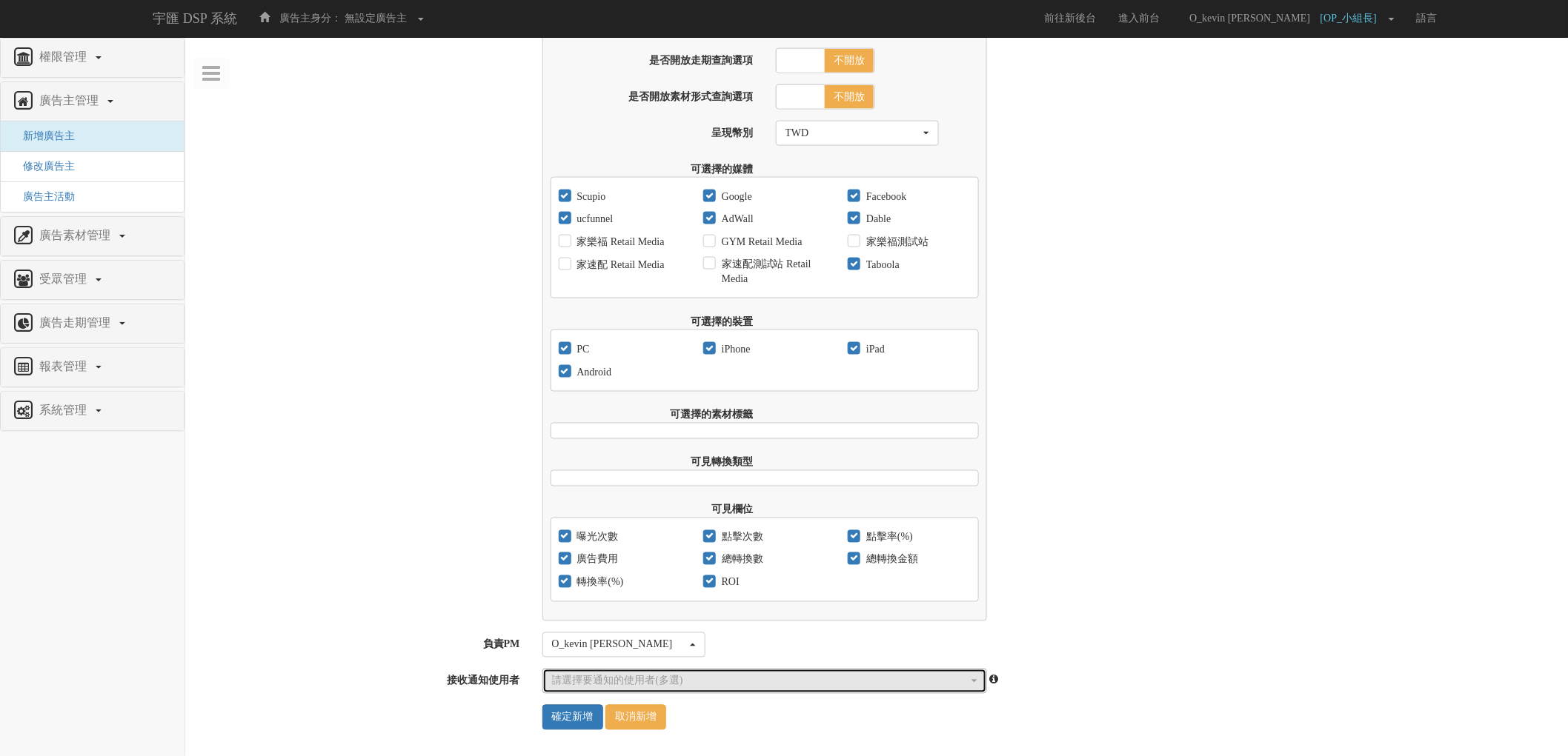
click at [773, 687] on div "請選擇要通知的使用者(多選)" at bounding box center [761, 681] width 417 height 15
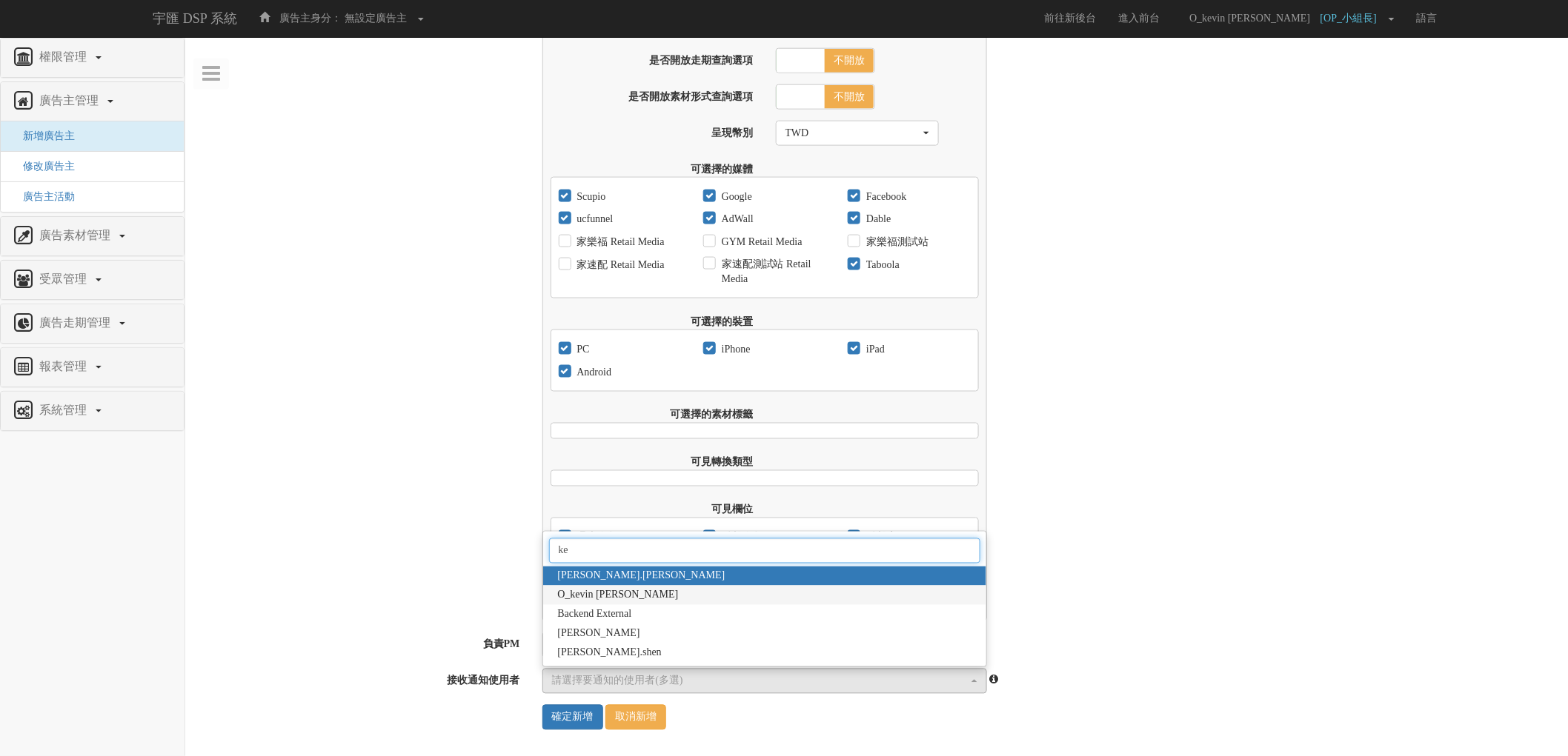
type input "ke"
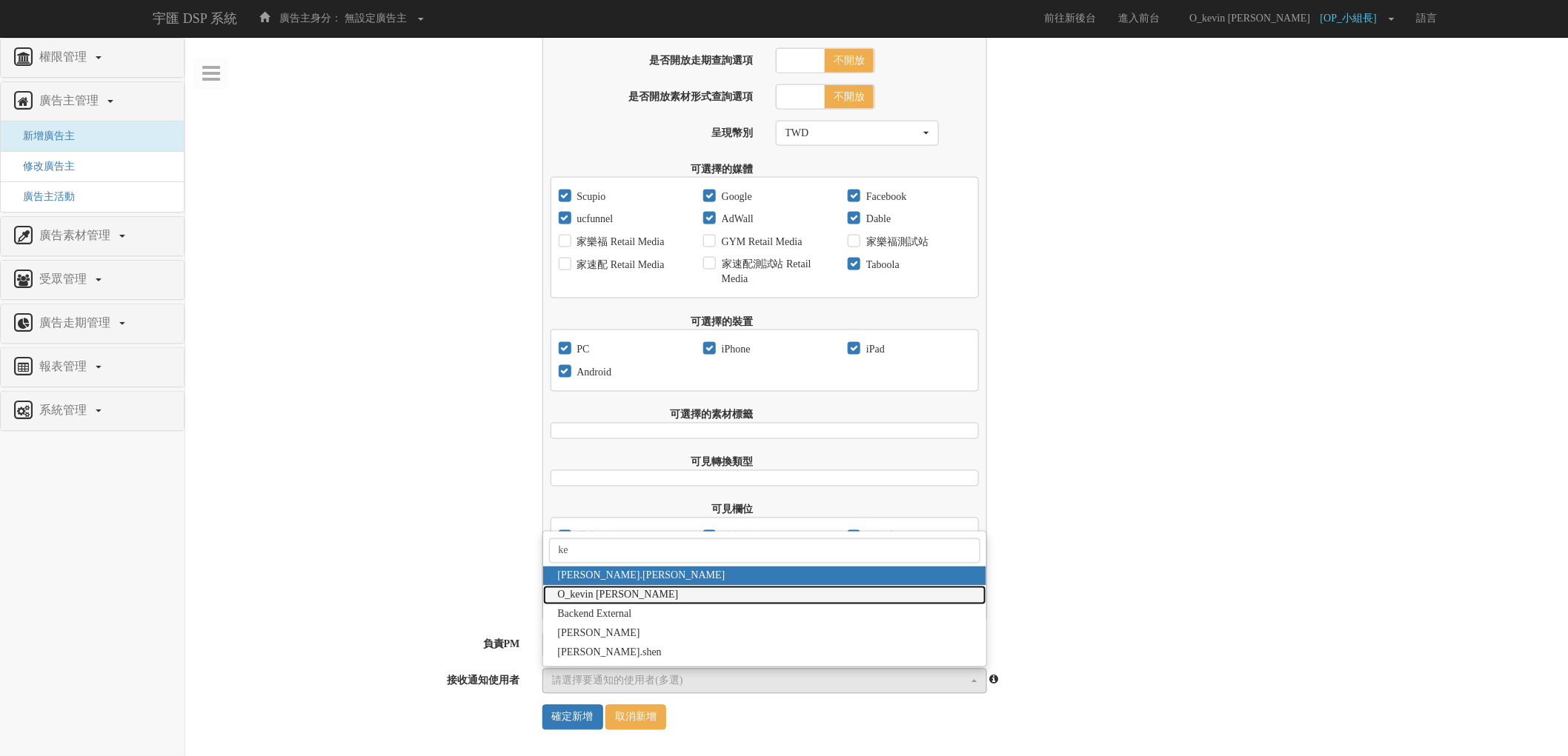
click at [702, 588] on link "O_kevin [PERSON_NAME]" at bounding box center [765, 596] width 443 height 19
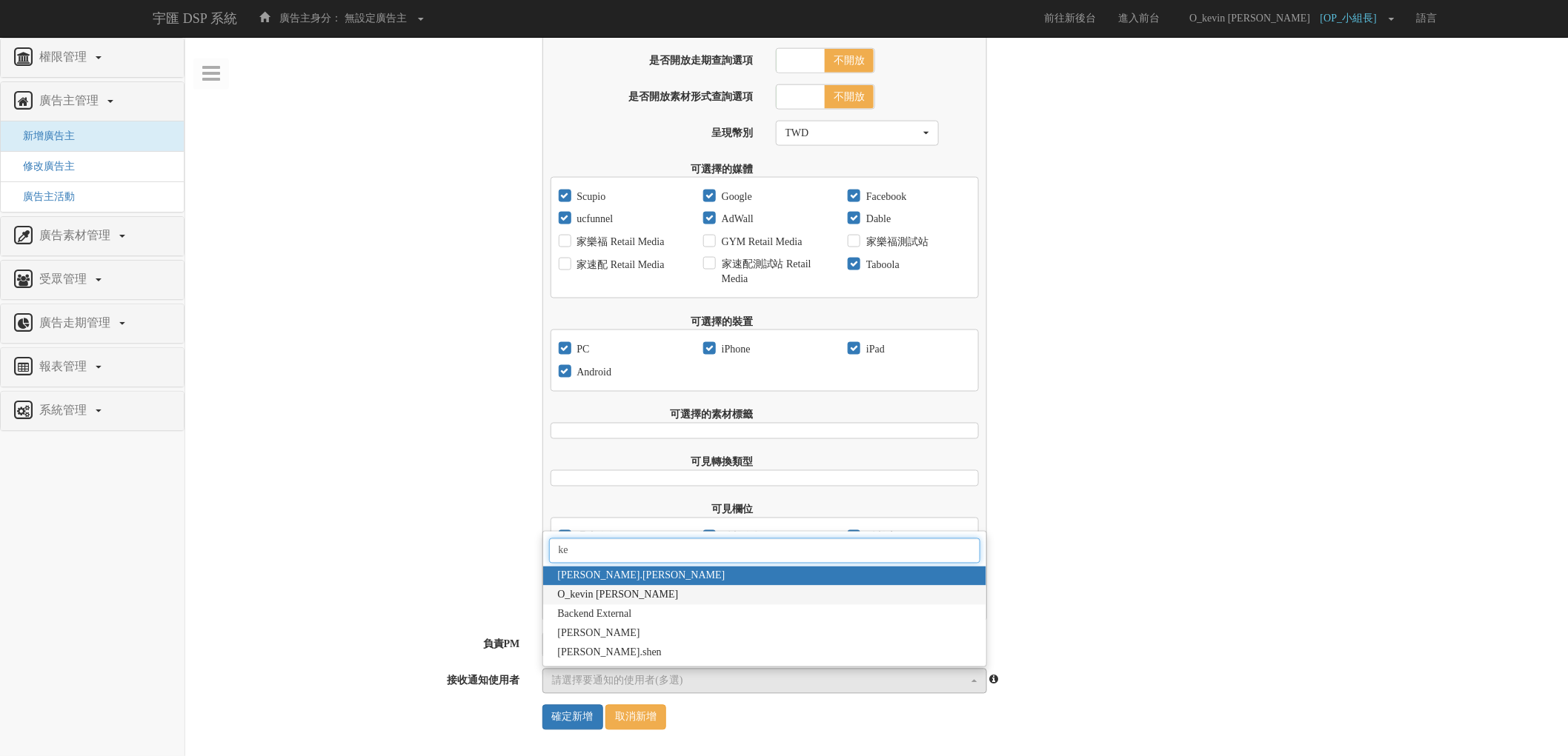
select select "4370cfb7-bc11-4f13-8f82-c305b7b35942"
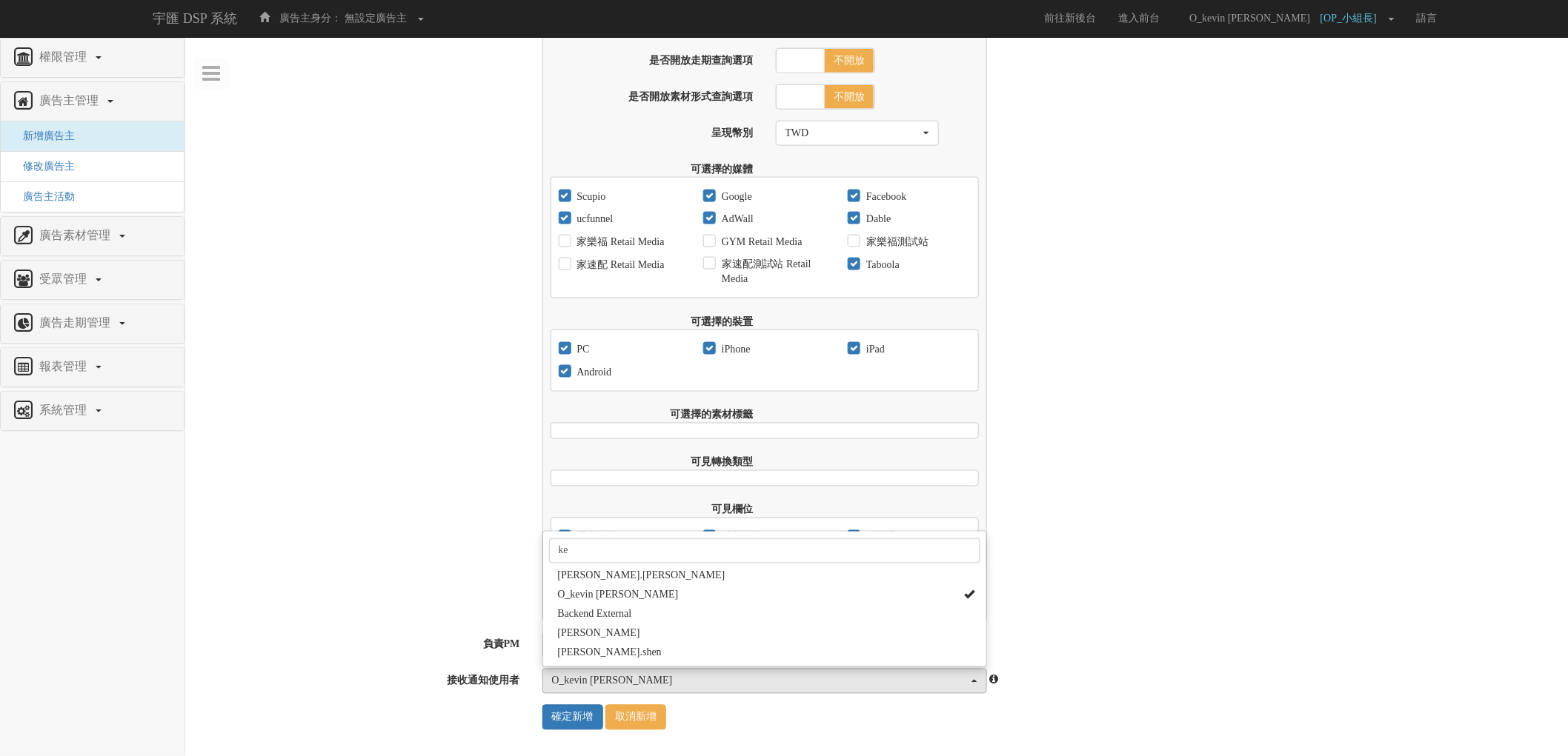
click at [447, 540] on div "前台廣告成效報表設定 報表可查詢的啟始日期 2017-09-01 限制報表可查詢結束日期 是 否 報表可查詢的結束日期 是否優先使用Facebook資料 是 …" at bounding box center [877, 276] width 1383 height 690
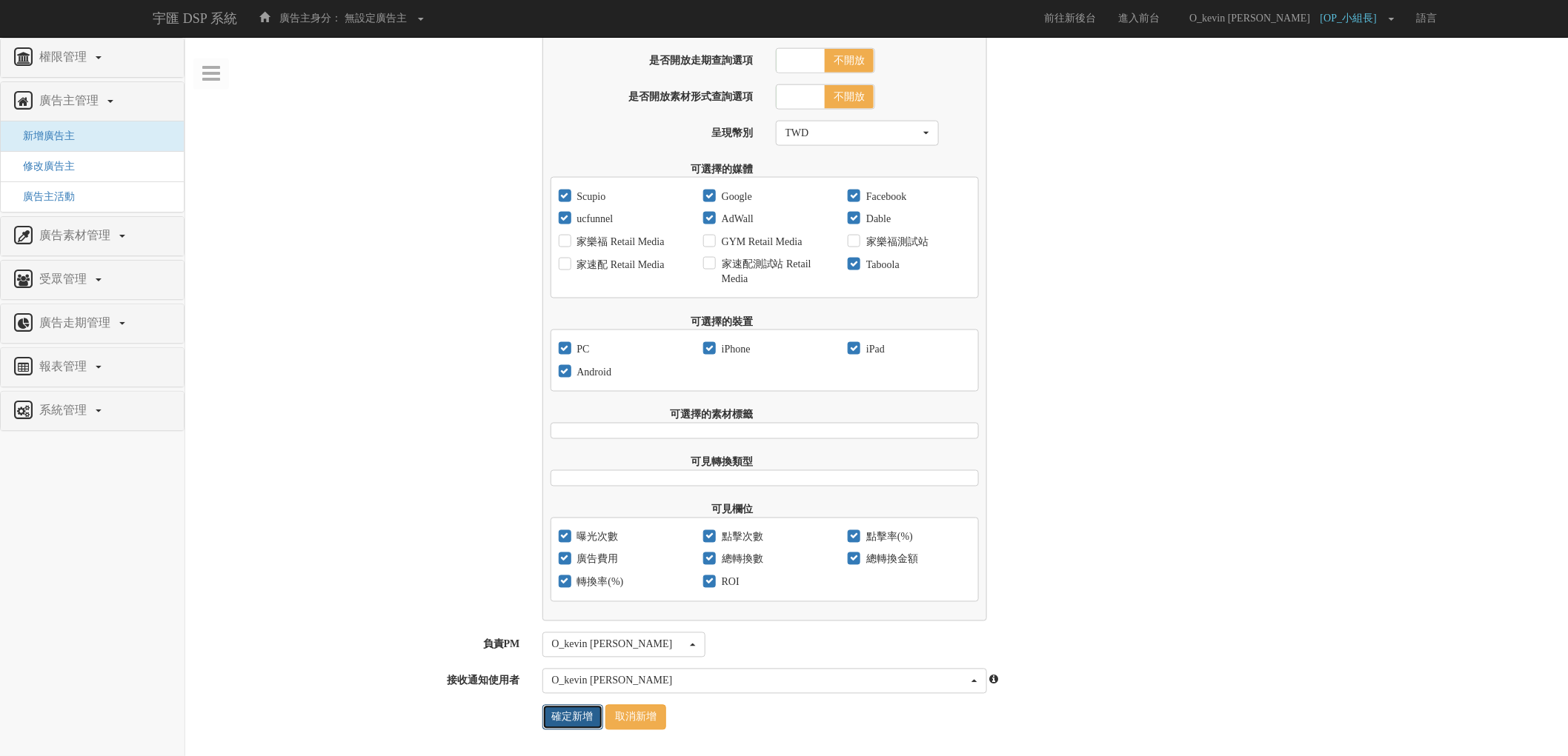
click at [578, 718] on input "確定新增" at bounding box center [573, 717] width 61 height 25
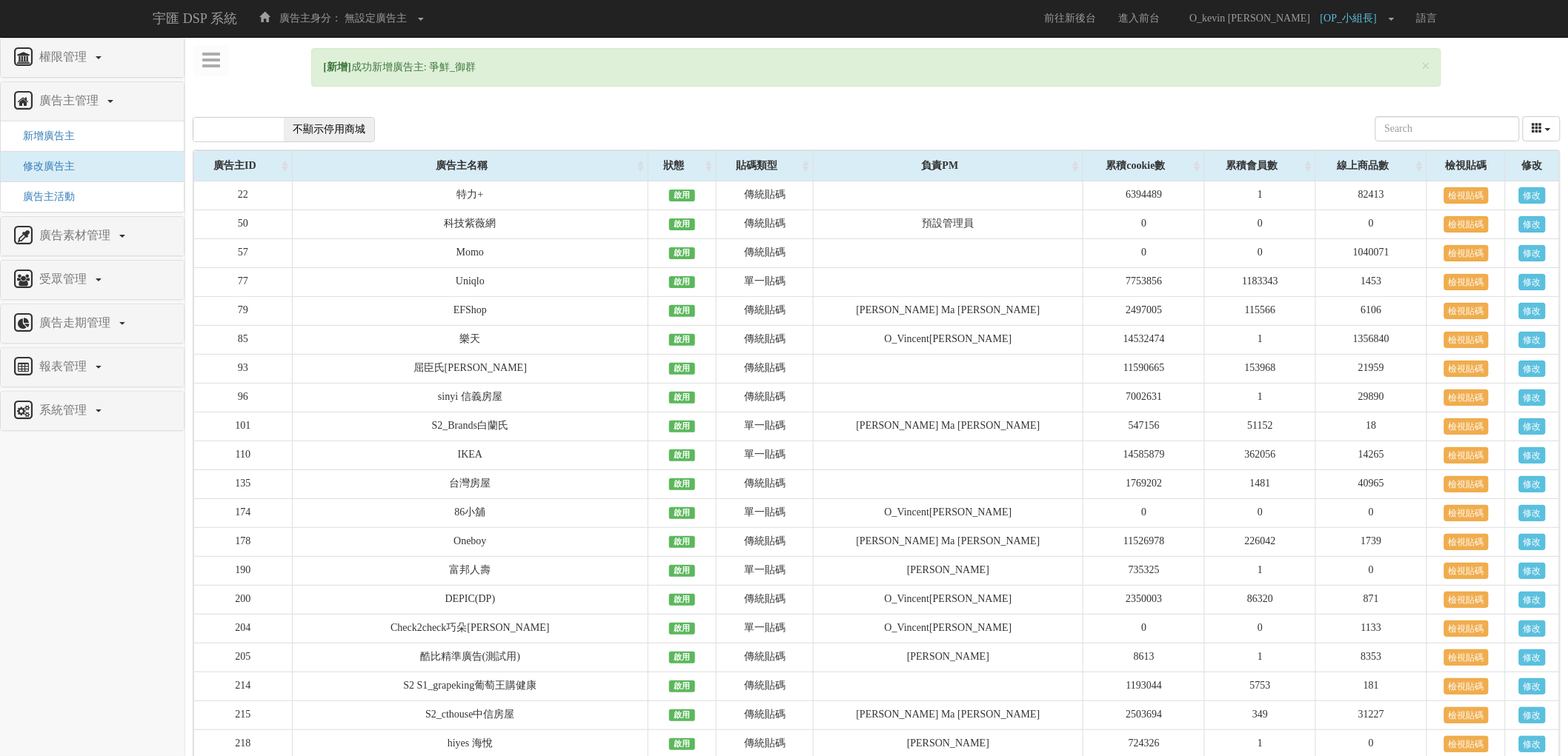
drag, startPoint x: 432, startPoint y: 63, endPoint x: 544, endPoint y: 63, distance: 112.0
click at [544, 63] on div "× [新增] 成功新增廣告主: 爭鮮_御群" at bounding box center [876, 68] width 1130 height 39
copy div "爭鮮_御群"
